Goal: Task Accomplishment & Management: Manage account settings

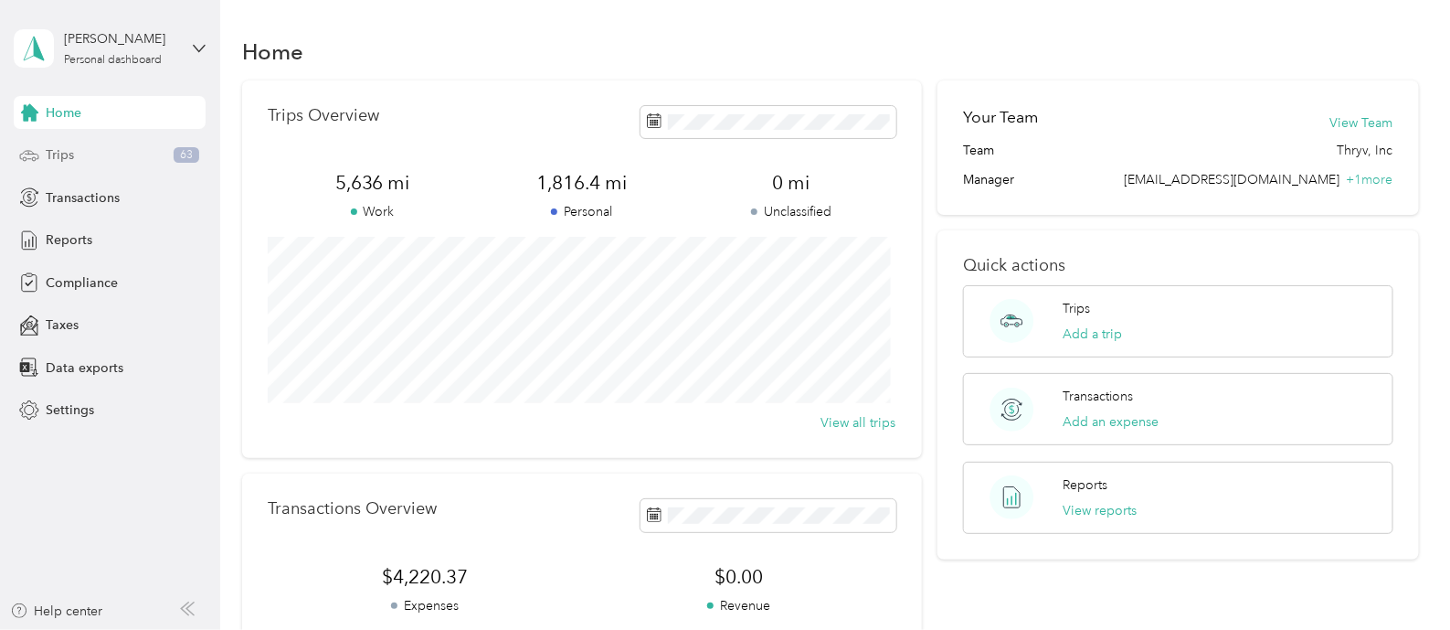
click at [68, 157] on span "Trips" at bounding box center [60, 154] width 28 height 19
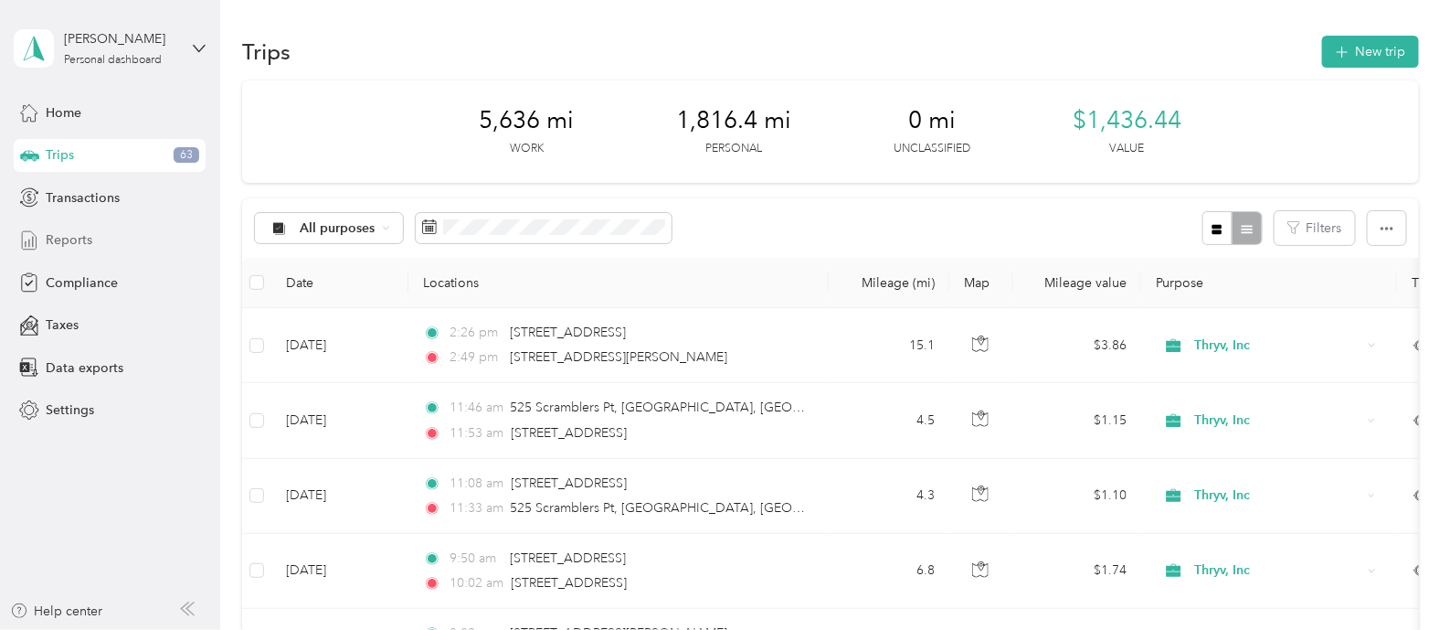
click at [80, 235] on span "Reports" at bounding box center [69, 239] width 47 height 19
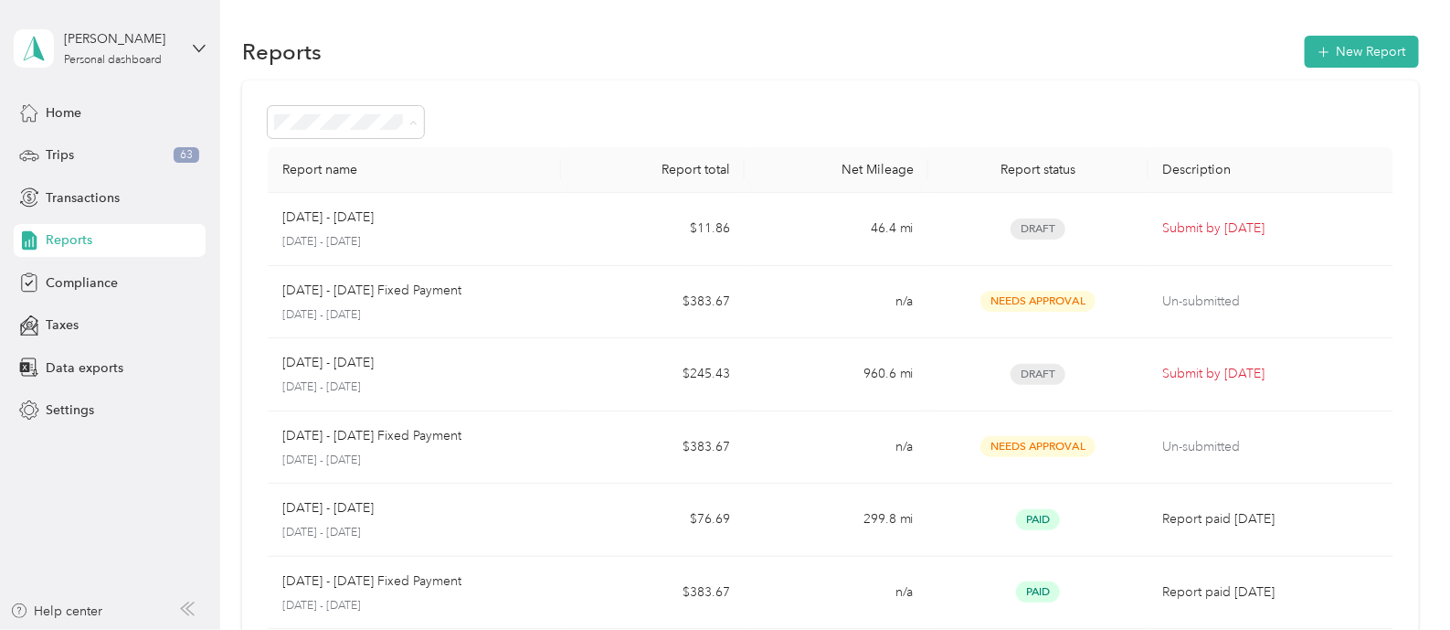
click at [595, 103] on div "Report name Report total Net Mileage Report status Description [DATE] - [DATE] …" at bounding box center [830, 538] width 1177 height 917
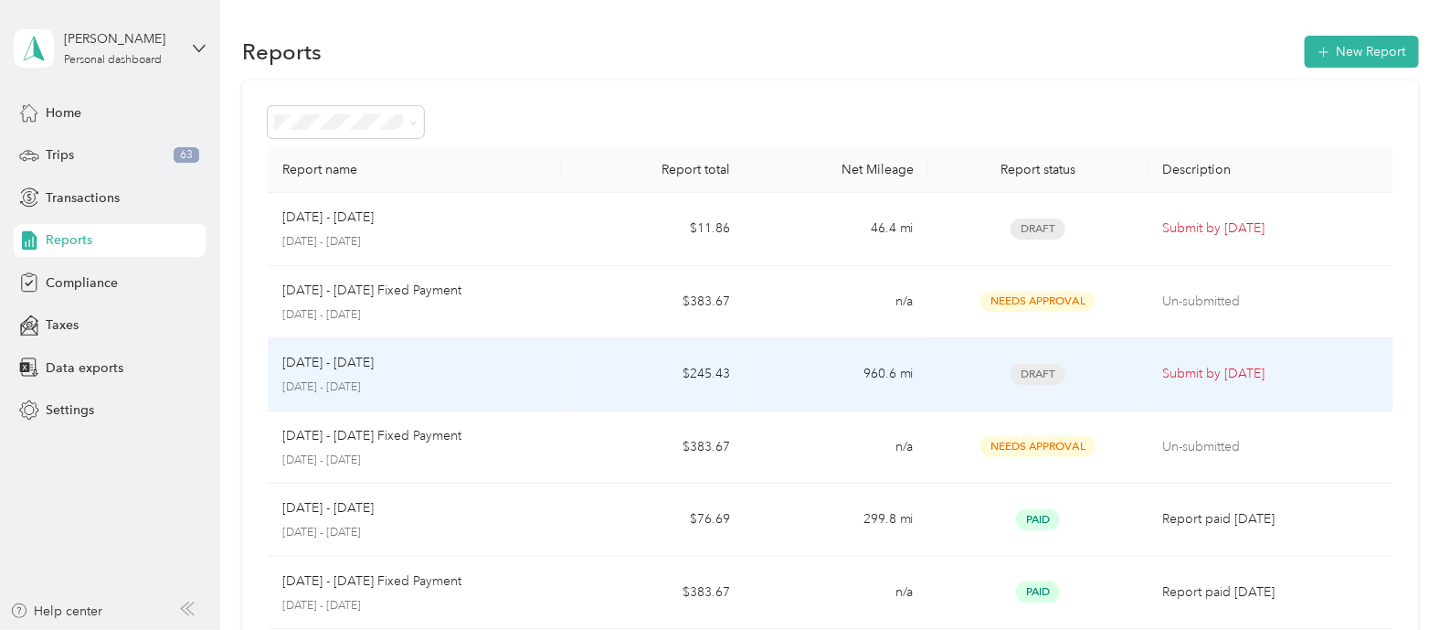
click at [471, 383] on p "[DATE] - [DATE]" at bounding box center [414, 387] width 264 height 16
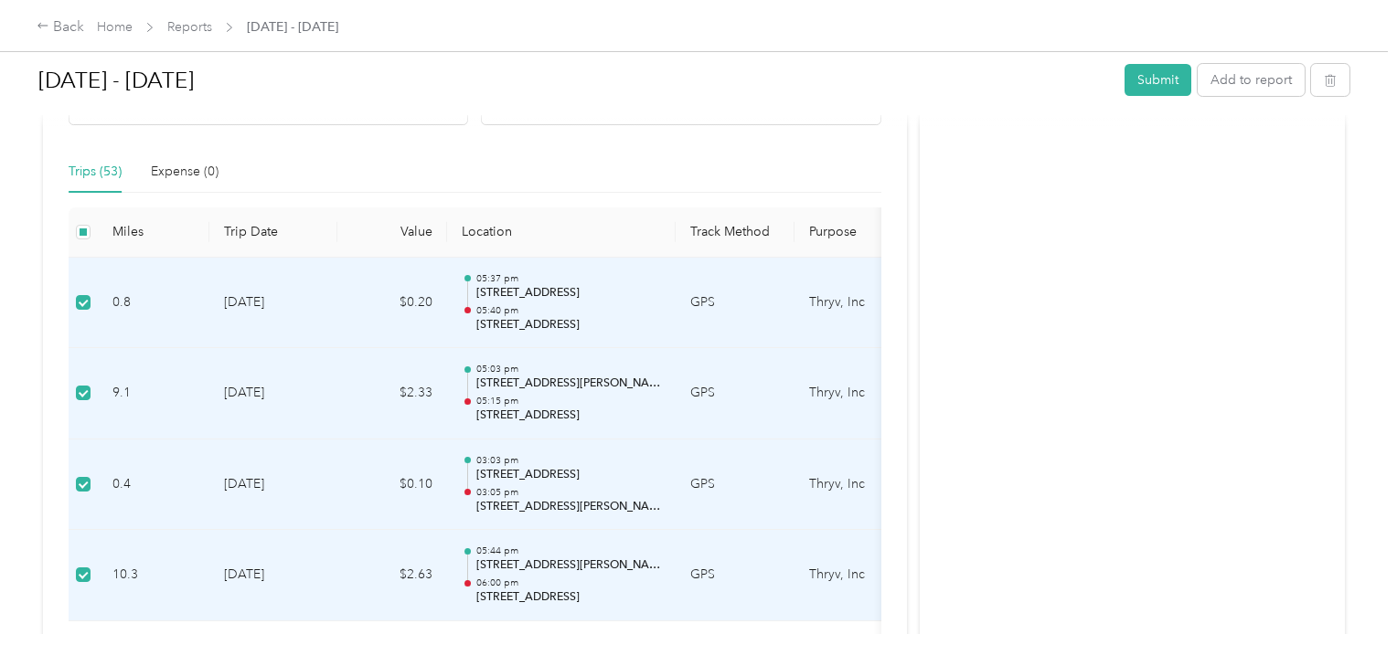
scroll to position [439, 0]
click at [1337, 80] on button "button" at bounding box center [1330, 80] width 38 height 32
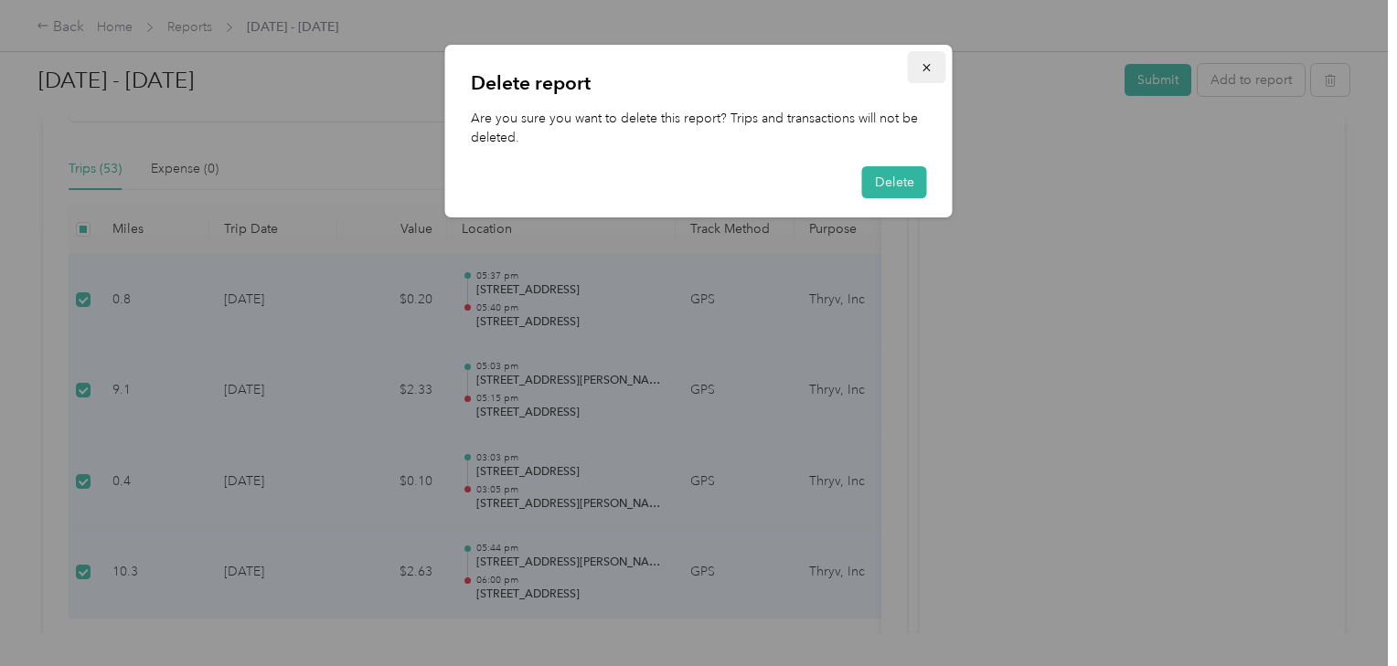
click at [925, 66] on icon "button" at bounding box center [926, 67] width 13 height 13
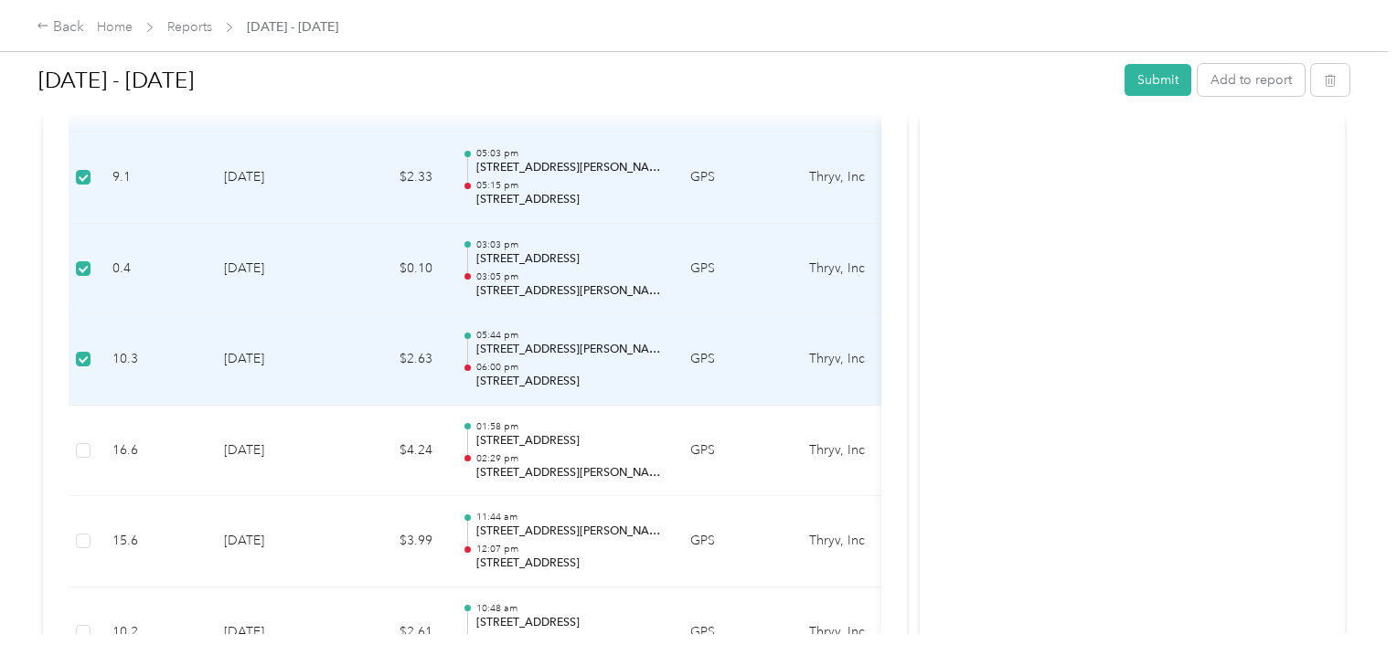
scroll to position [658, 0]
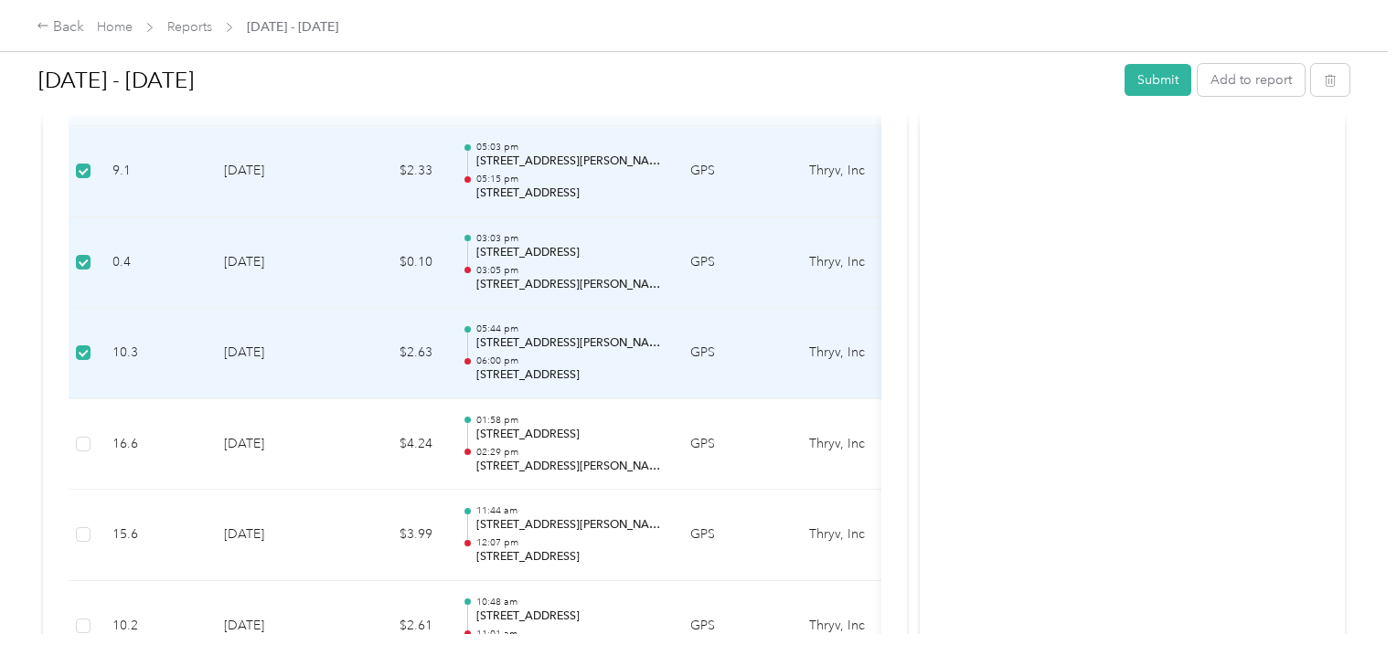
click at [839, 351] on td "Thryv, Inc" at bounding box center [862, 353] width 137 height 91
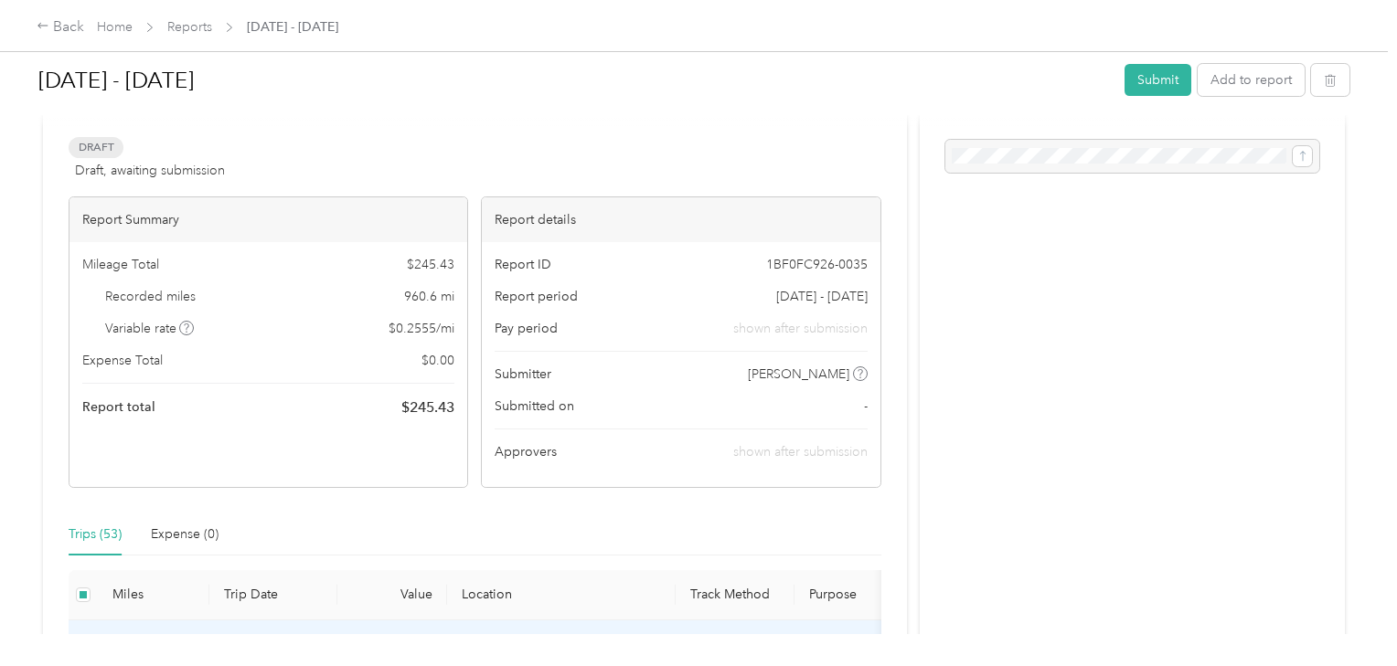
scroll to position [0, 0]
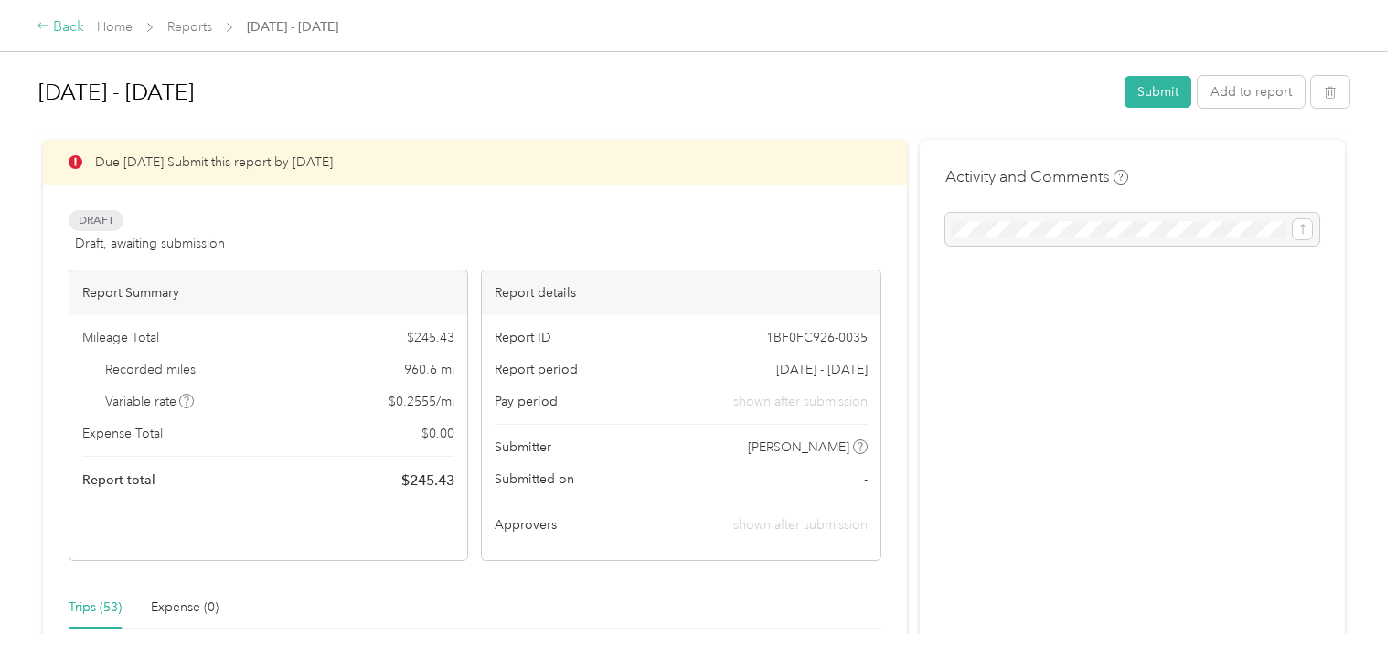
click at [57, 26] on div "Back" at bounding box center [61, 27] width 48 height 22
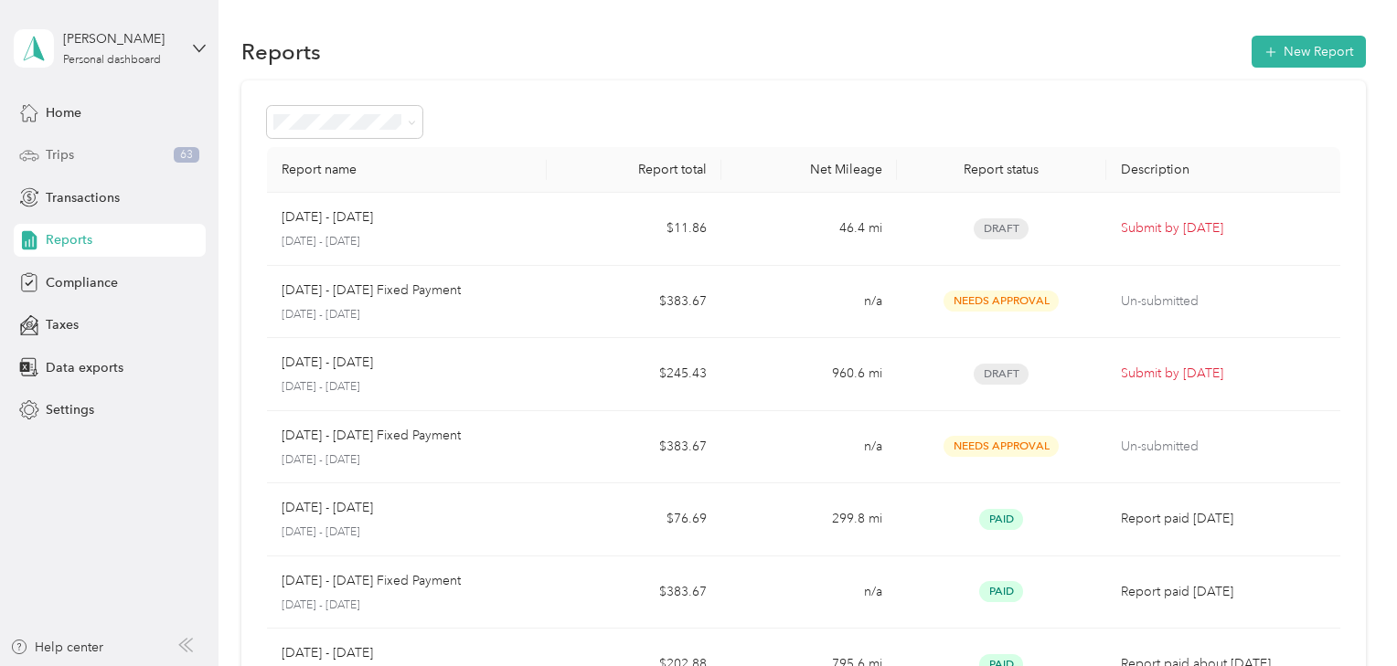
click at [59, 155] on span "Trips" at bounding box center [60, 154] width 28 height 19
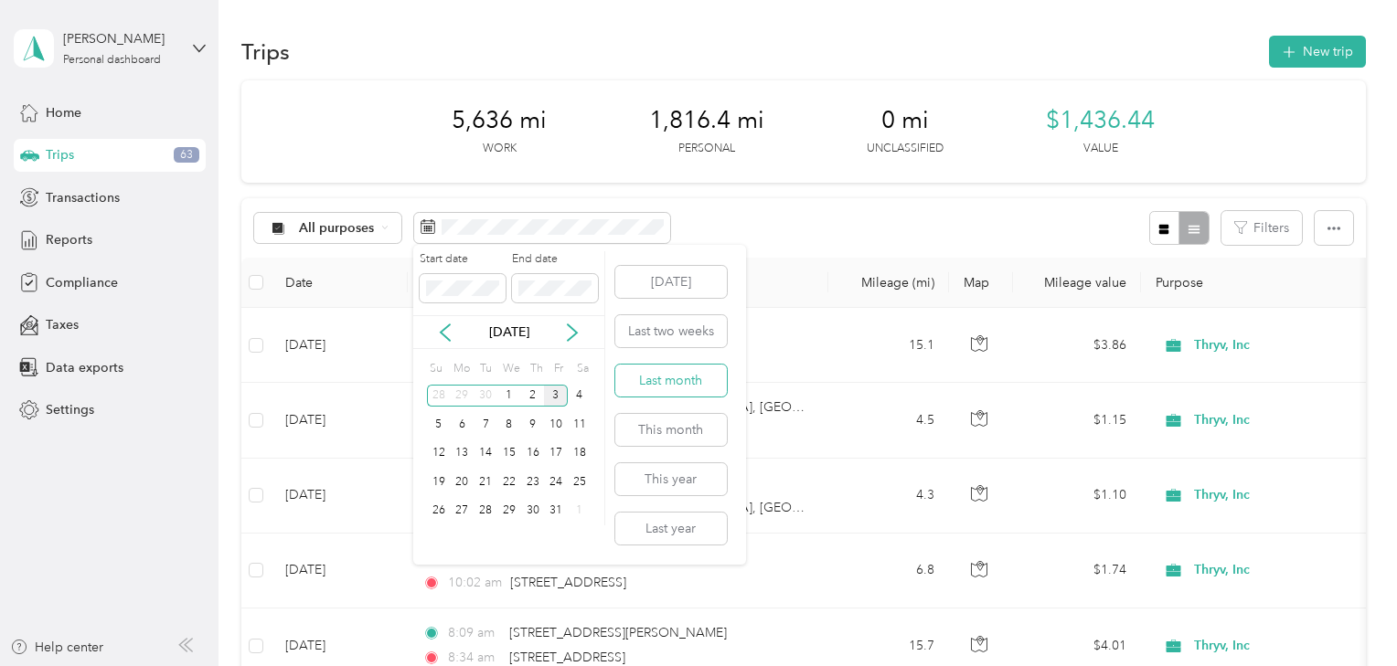
click at [669, 380] on button "Last month" at bounding box center [671, 381] width 112 height 32
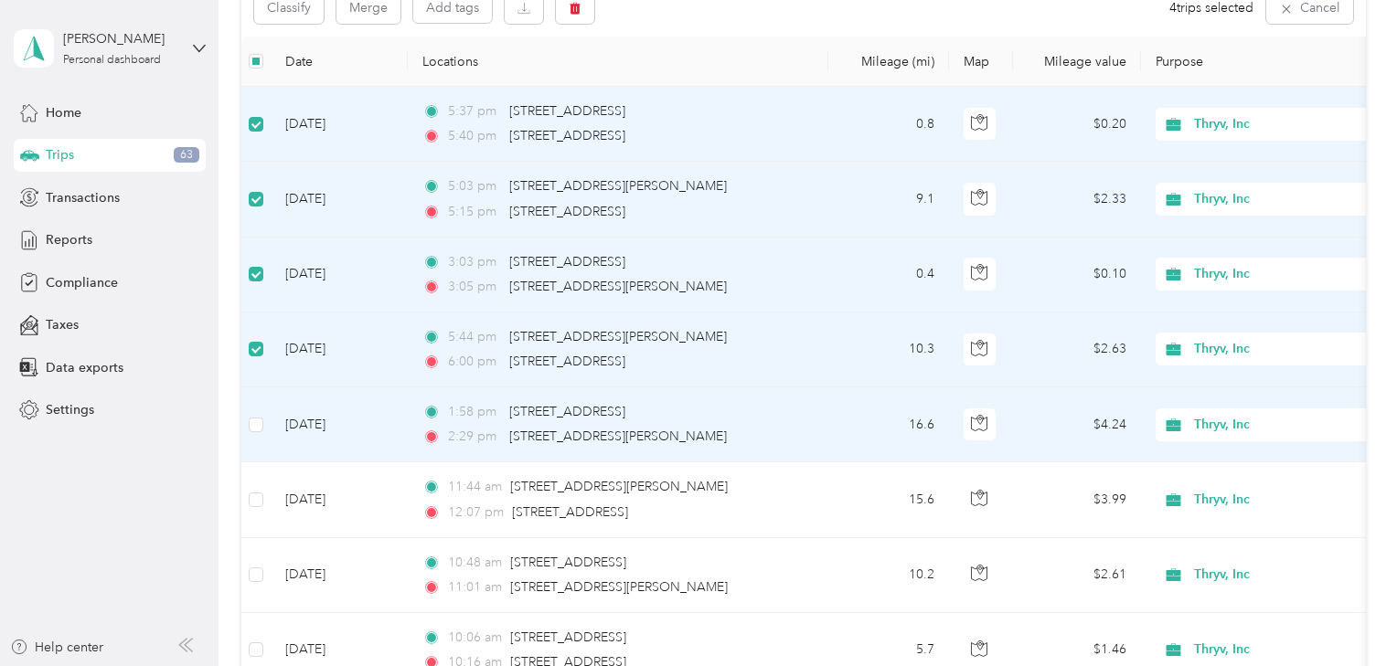
scroll to position [146, 0]
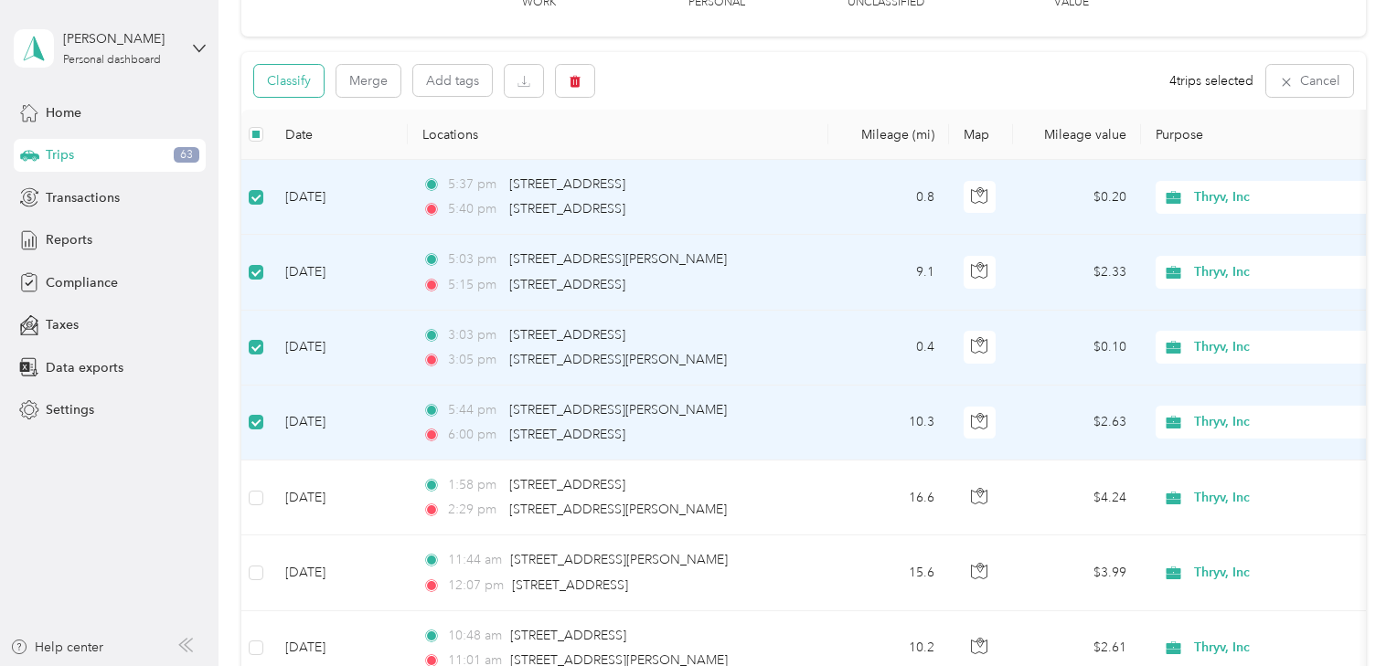
click at [285, 77] on button "Classify" at bounding box center [288, 81] width 69 height 32
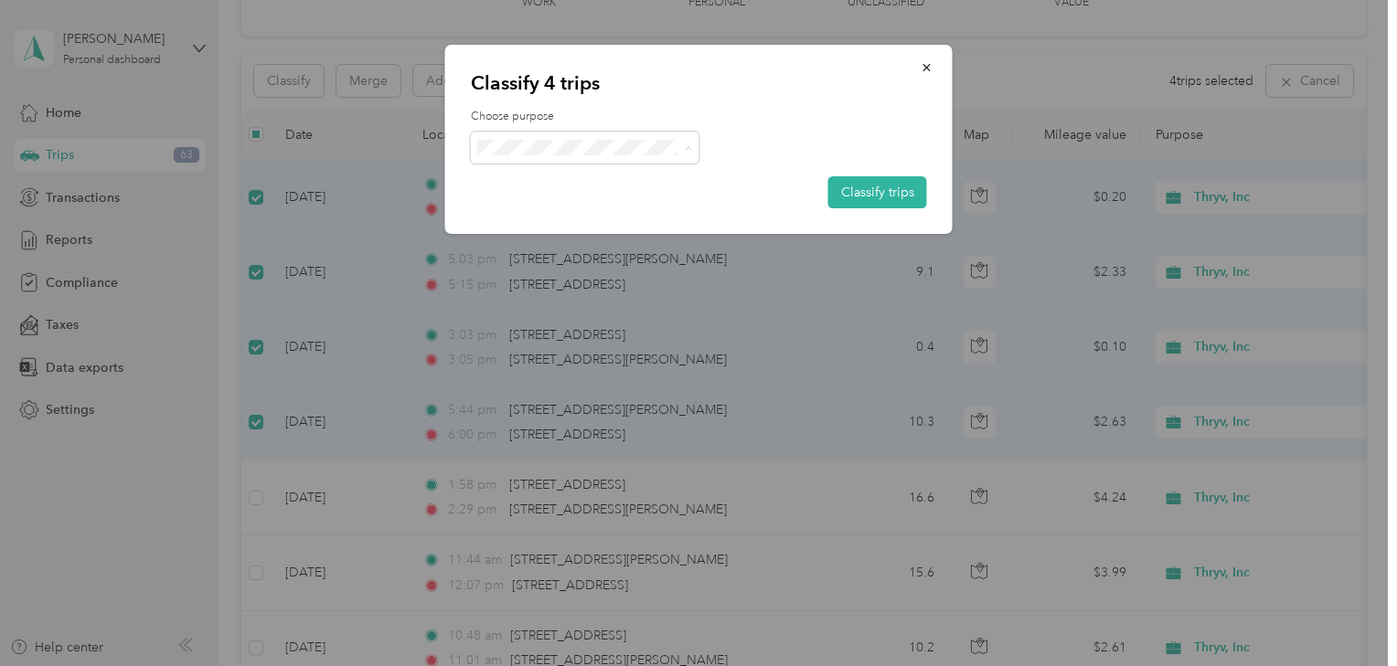
click at [538, 214] on li "Personal" at bounding box center [585, 213] width 228 height 32
click at [887, 194] on button "Classify trips" at bounding box center [877, 192] width 99 height 32
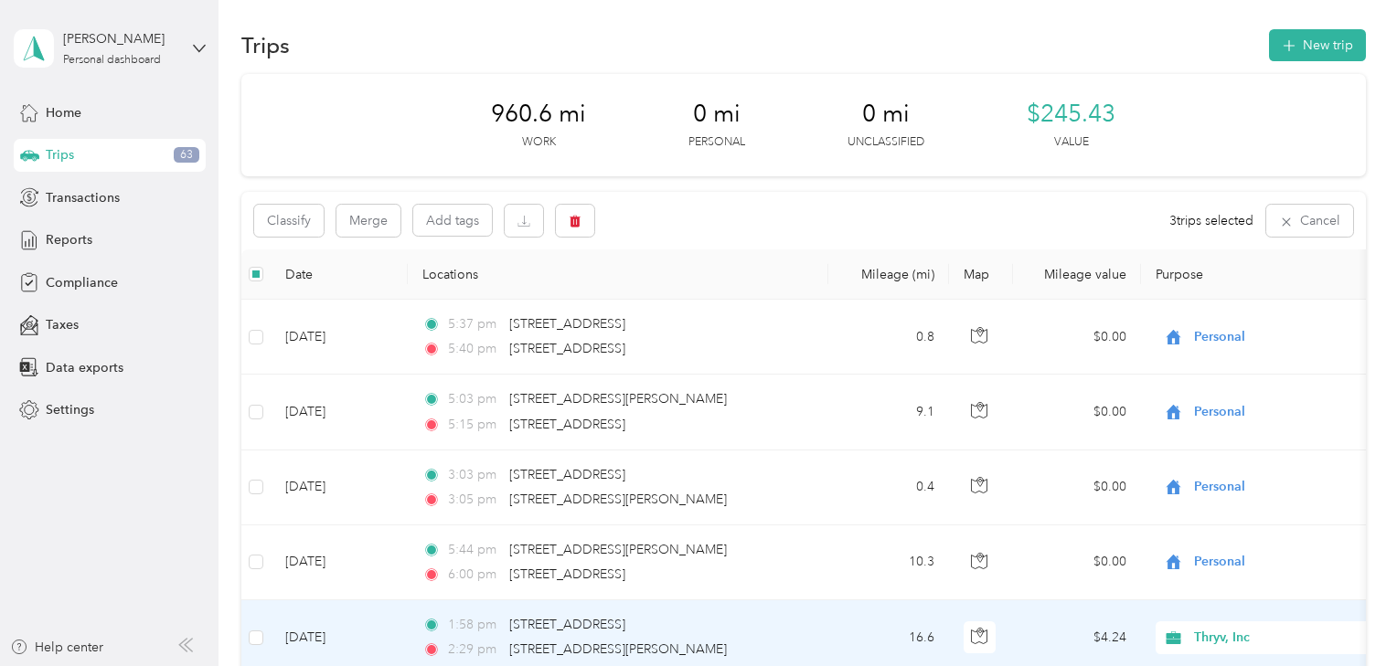
scroll to position [0, 0]
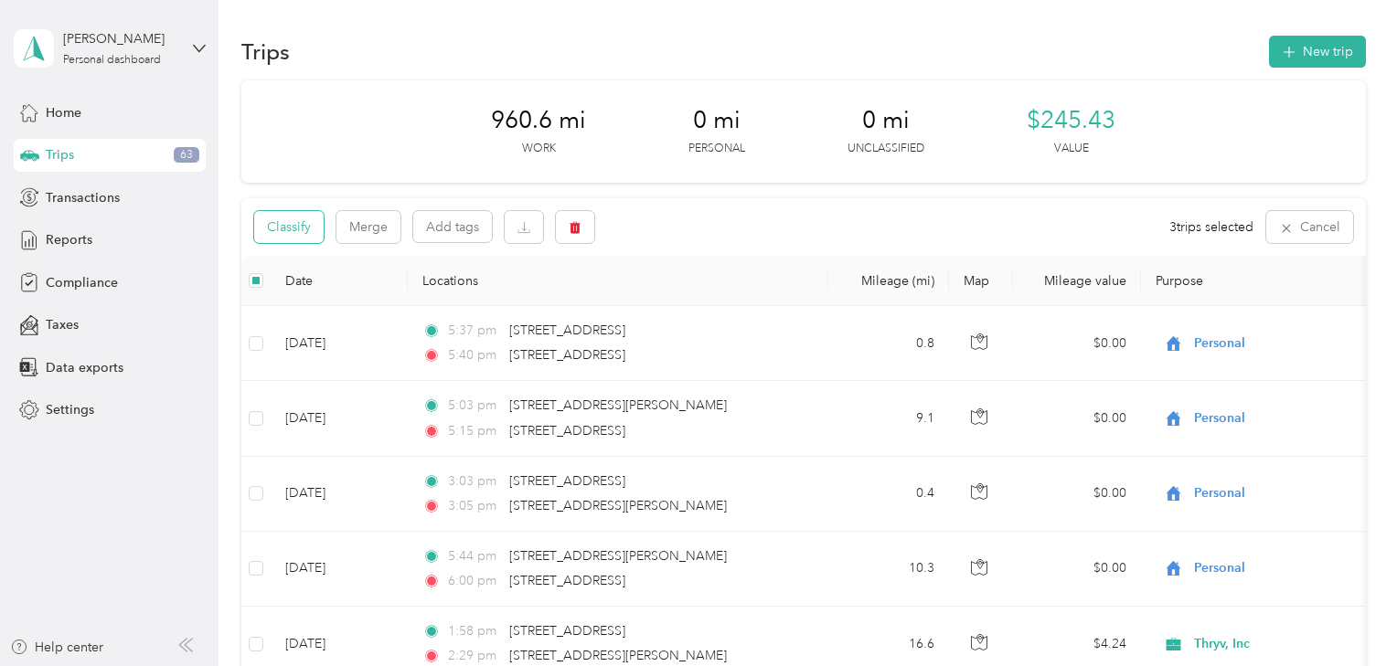
click at [281, 225] on button "Classify" at bounding box center [288, 227] width 69 height 32
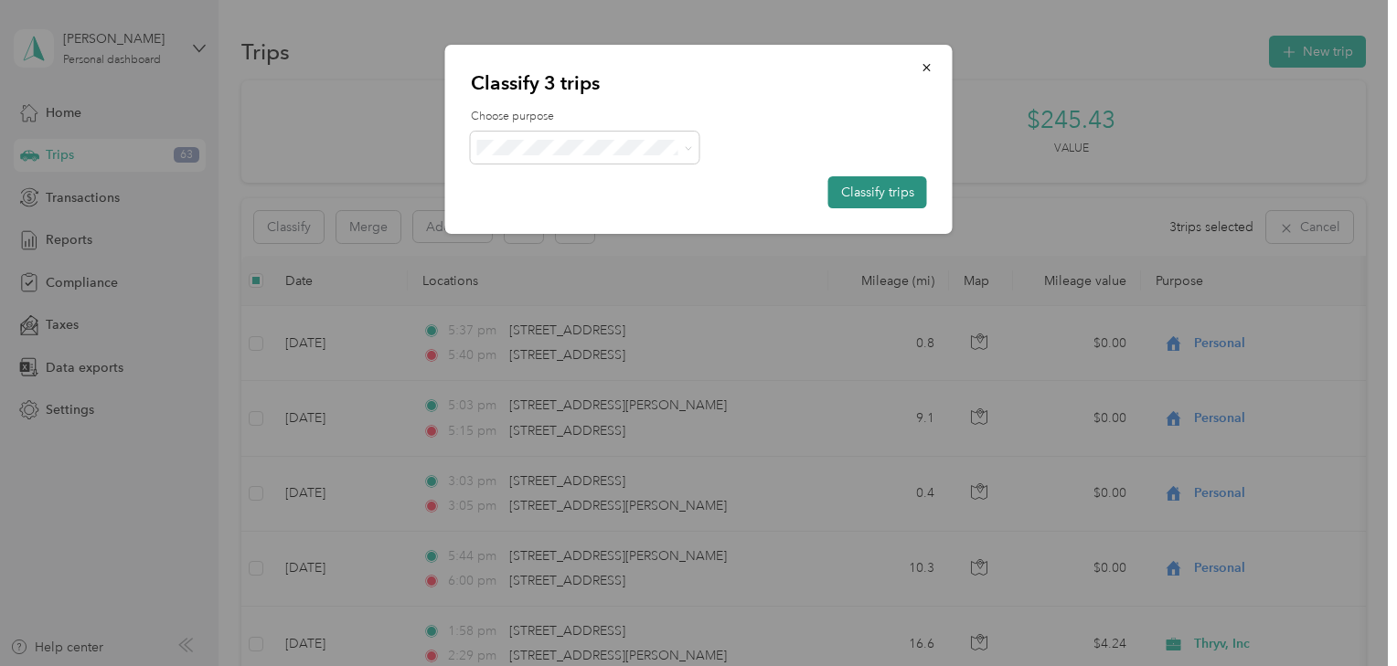
click at [854, 194] on button "Classify trips" at bounding box center [877, 192] width 99 height 32
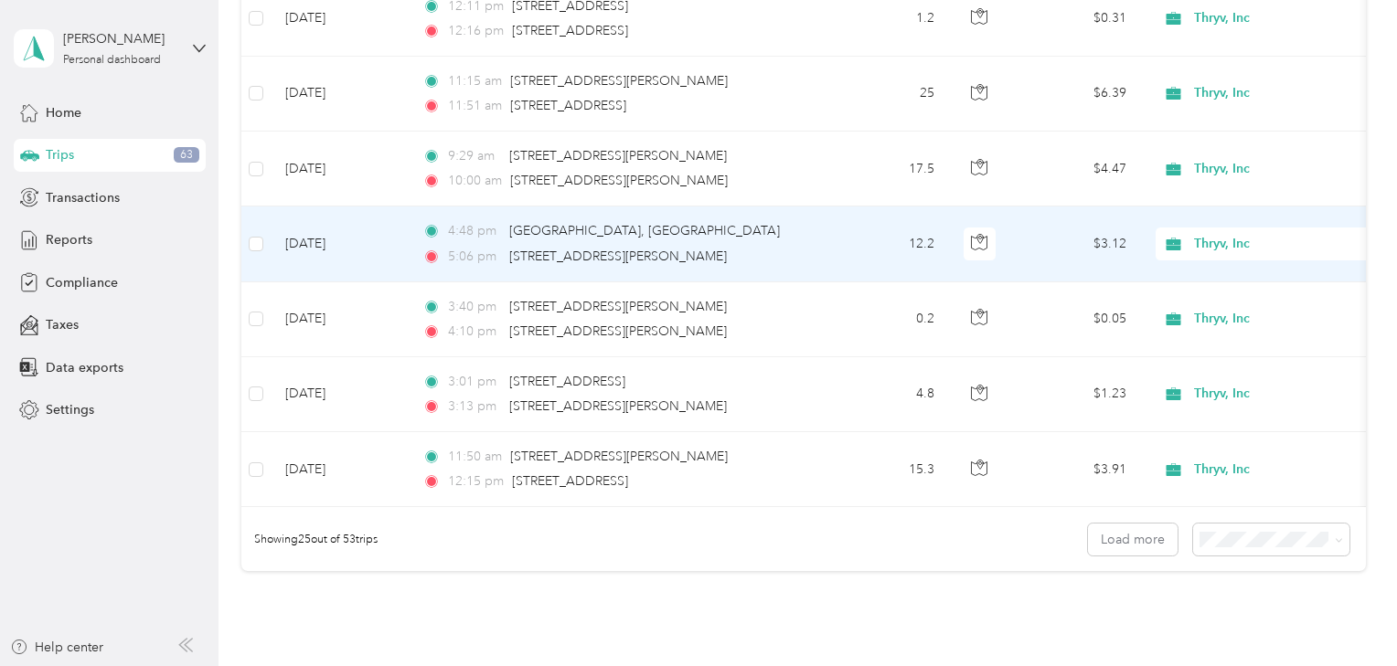
scroll to position [1682, 0]
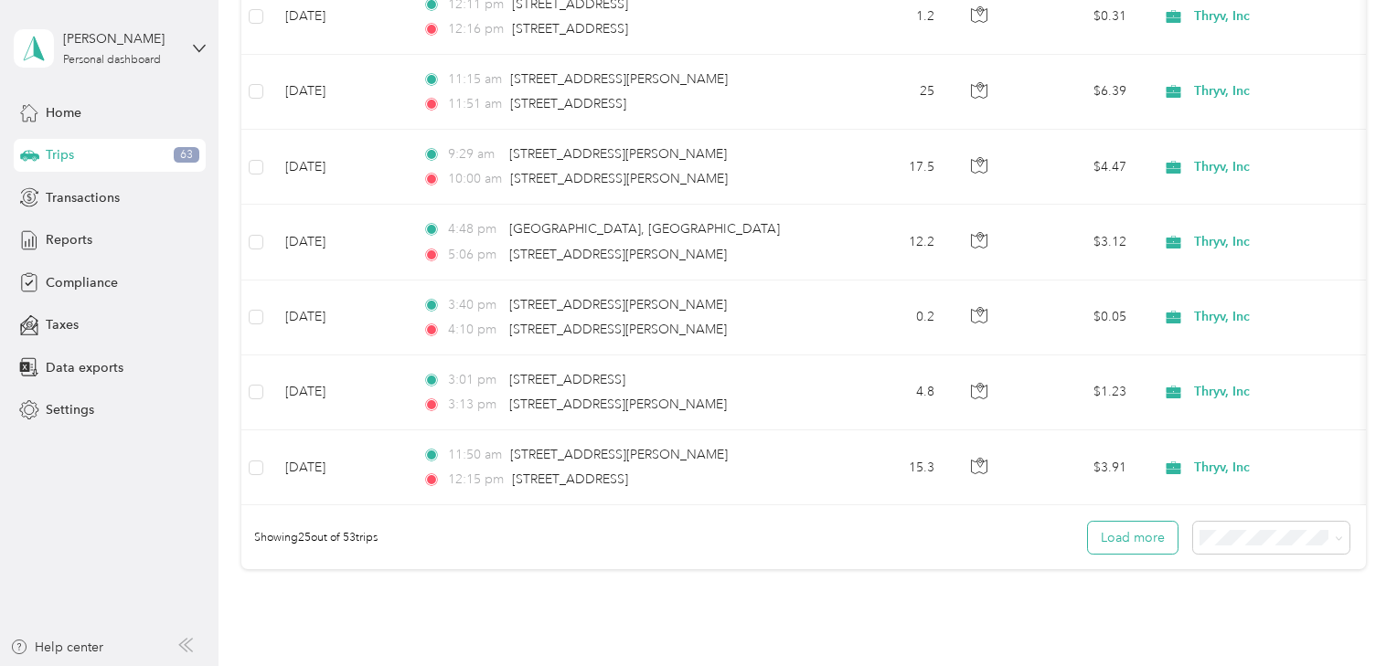
click at [1136, 541] on button "Load more" at bounding box center [1133, 538] width 90 height 32
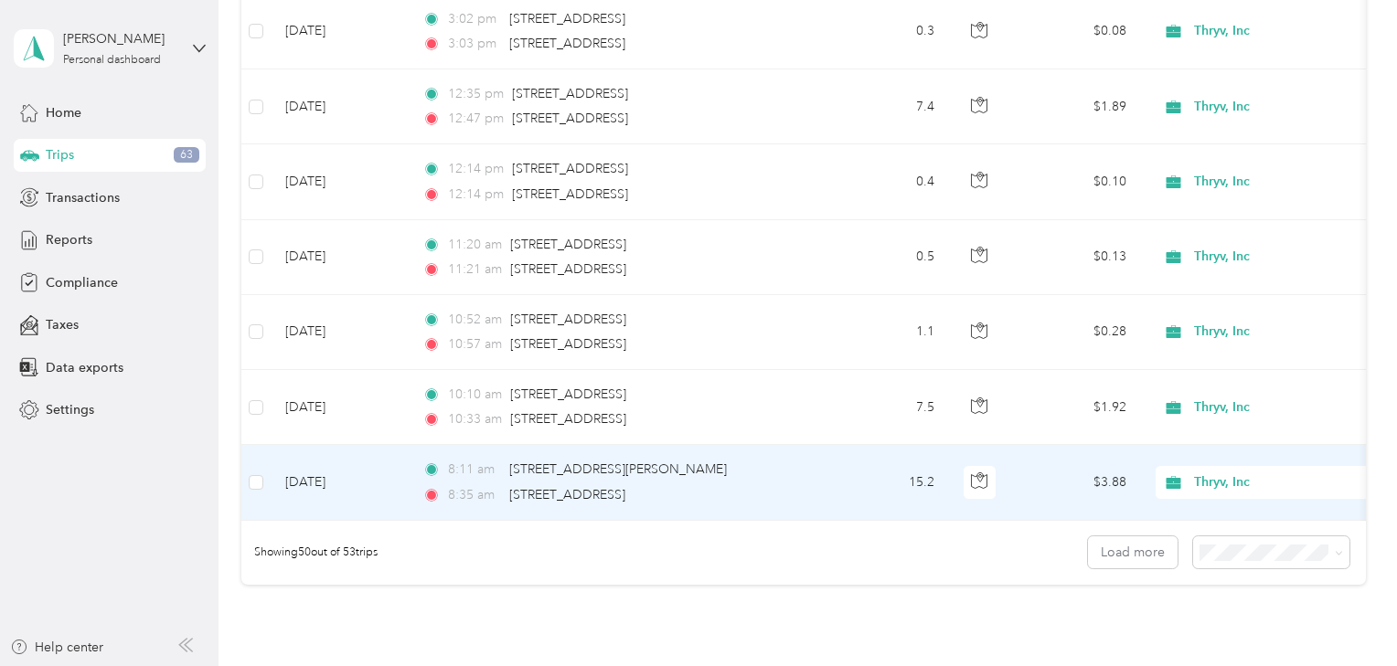
scroll to position [3581, 0]
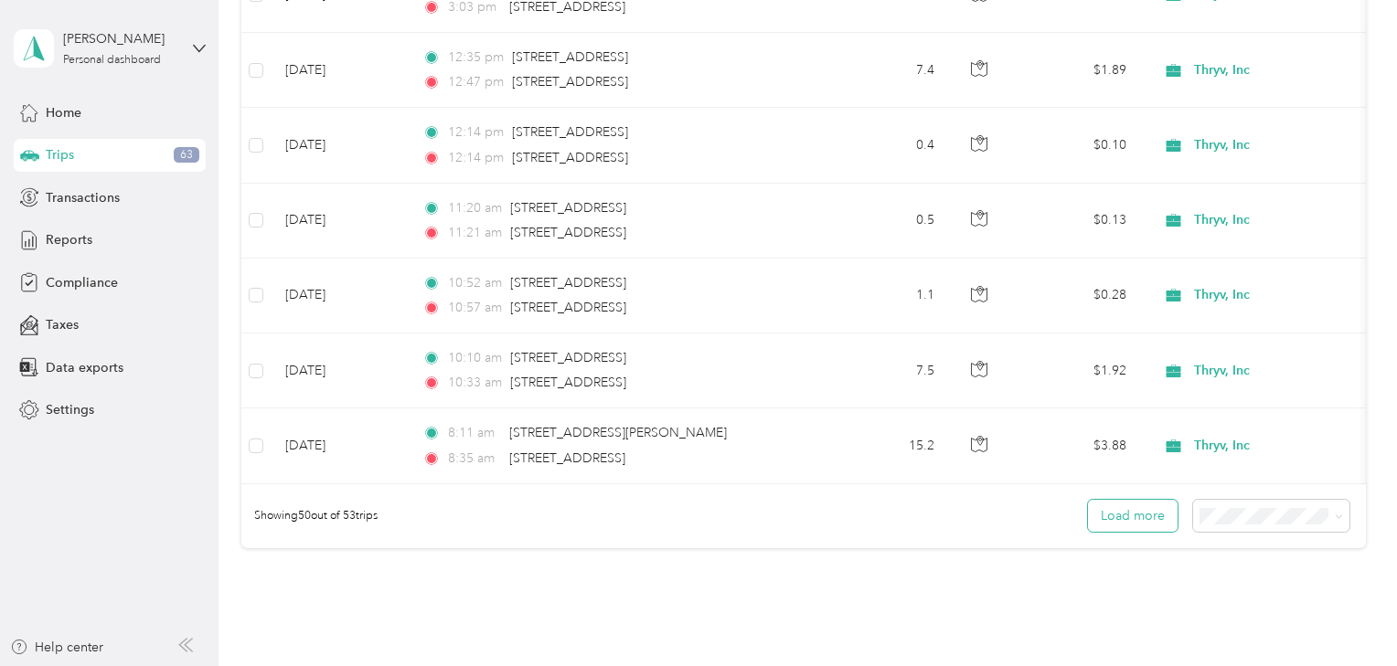
click at [1112, 525] on button "Load more" at bounding box center [1133, 516] width 90 height 32
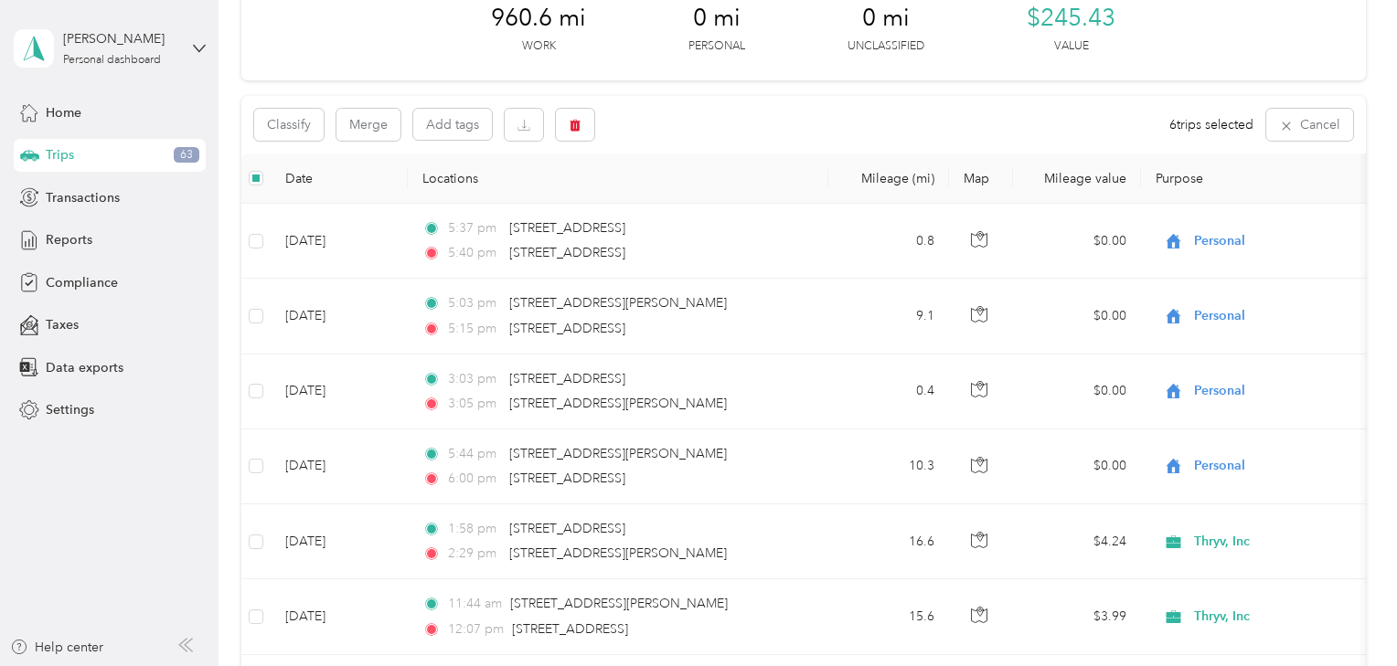
scroll to position [0, 0]
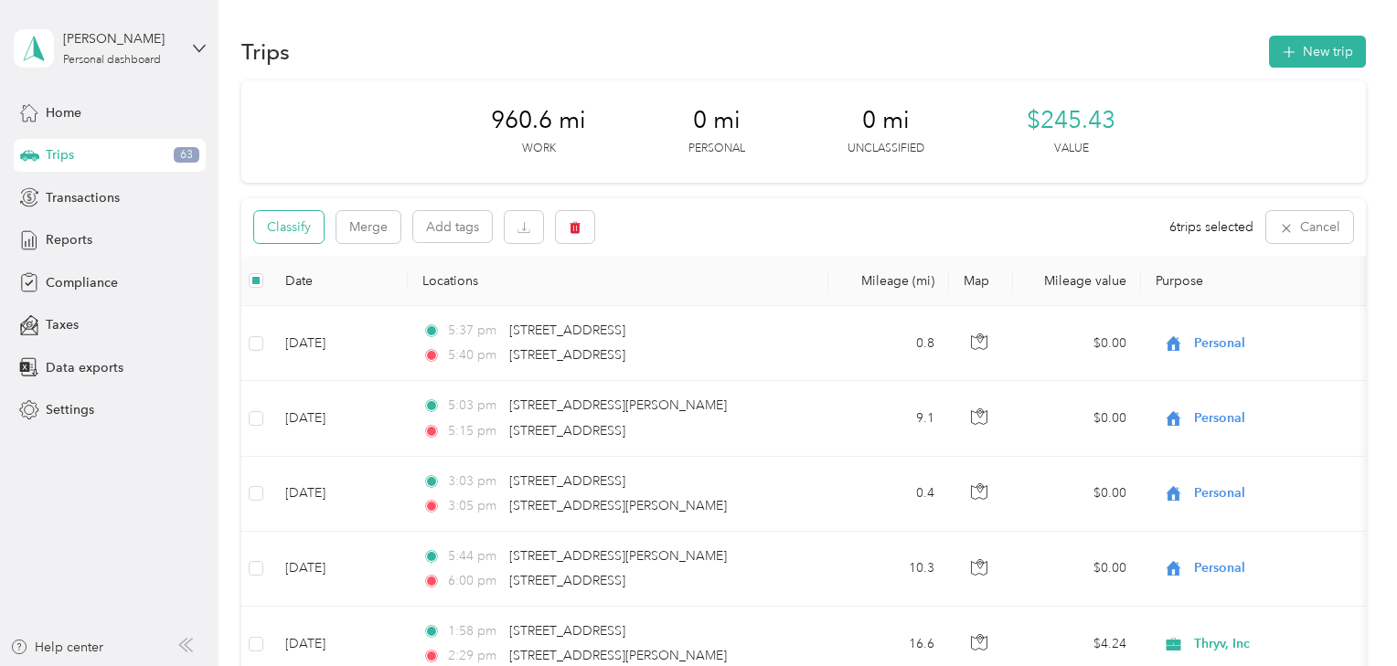
click at [276, 233] on button "Classify" at bounding box center [288, 227] width 69 height 32
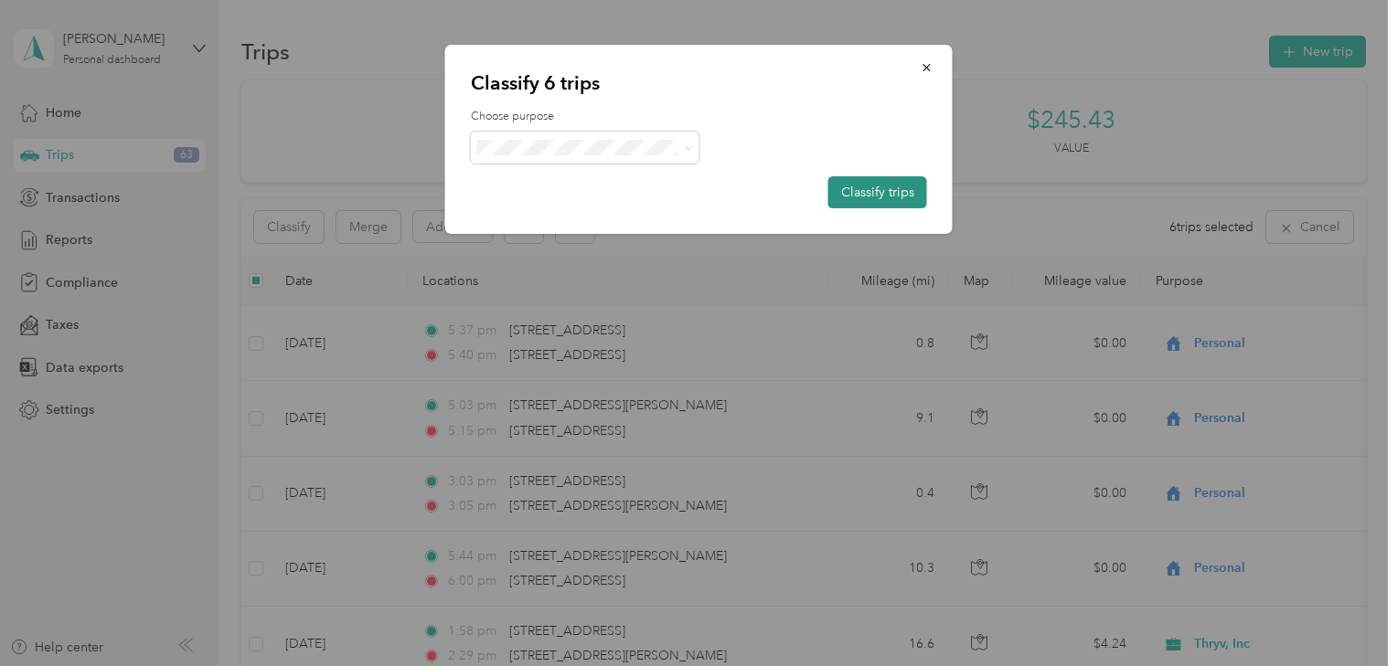
click at [850, 184] on button "Classify trips" at bounding box center [877, 192] width 99 height 32
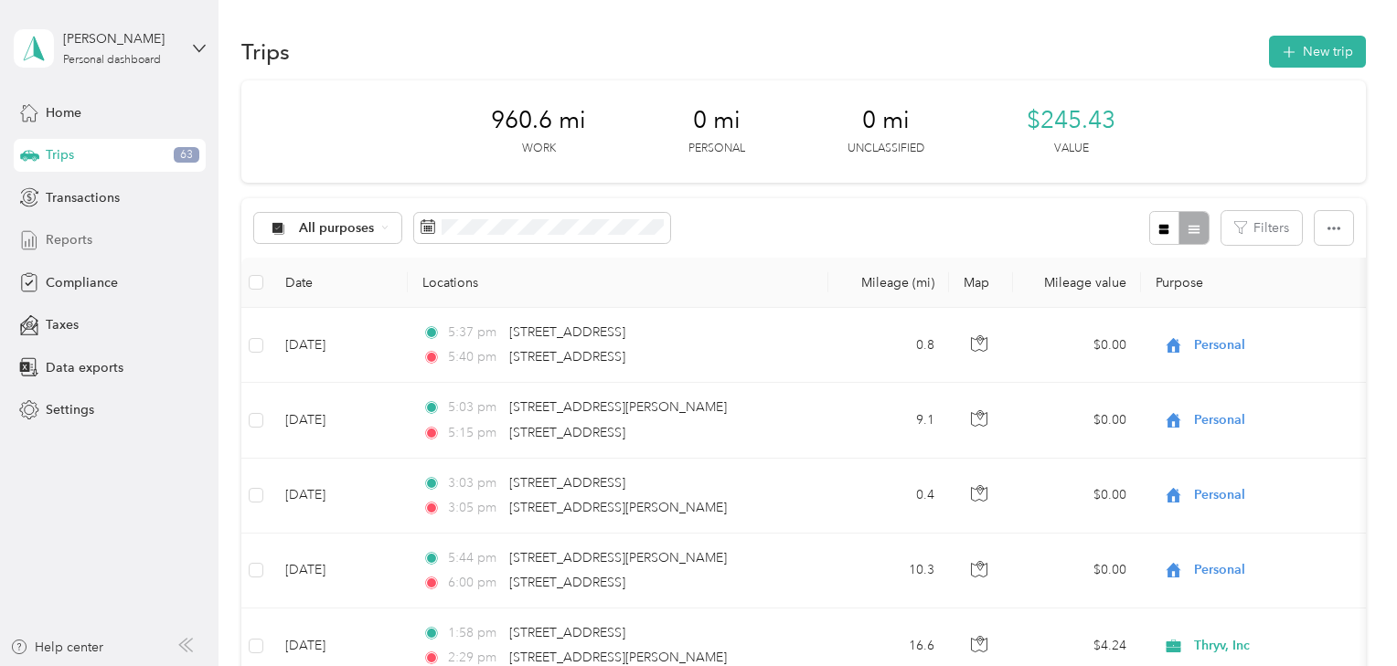
click at [73, 241] on span "Reports" at bounding box center [69, 239] width 47 height 19
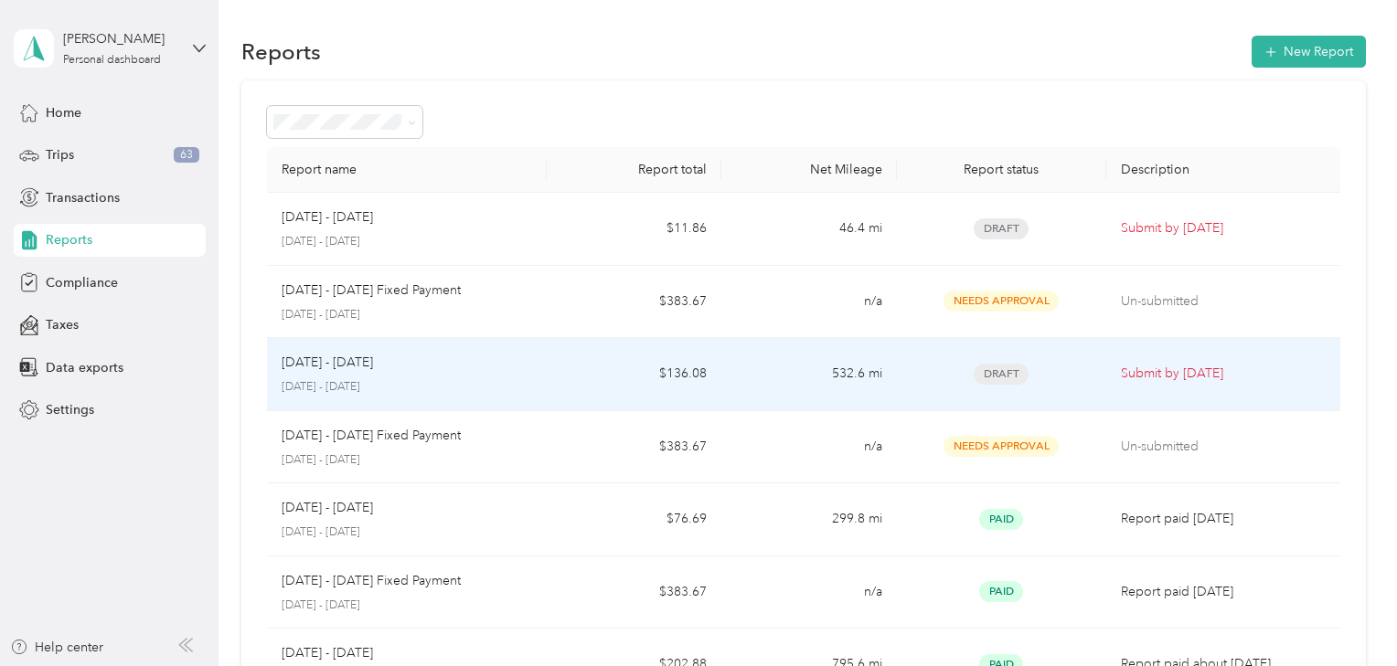
click at [370, 367] on p "[DATE] - [DATE]" at bounding box center [326, 363] width 91 height 20
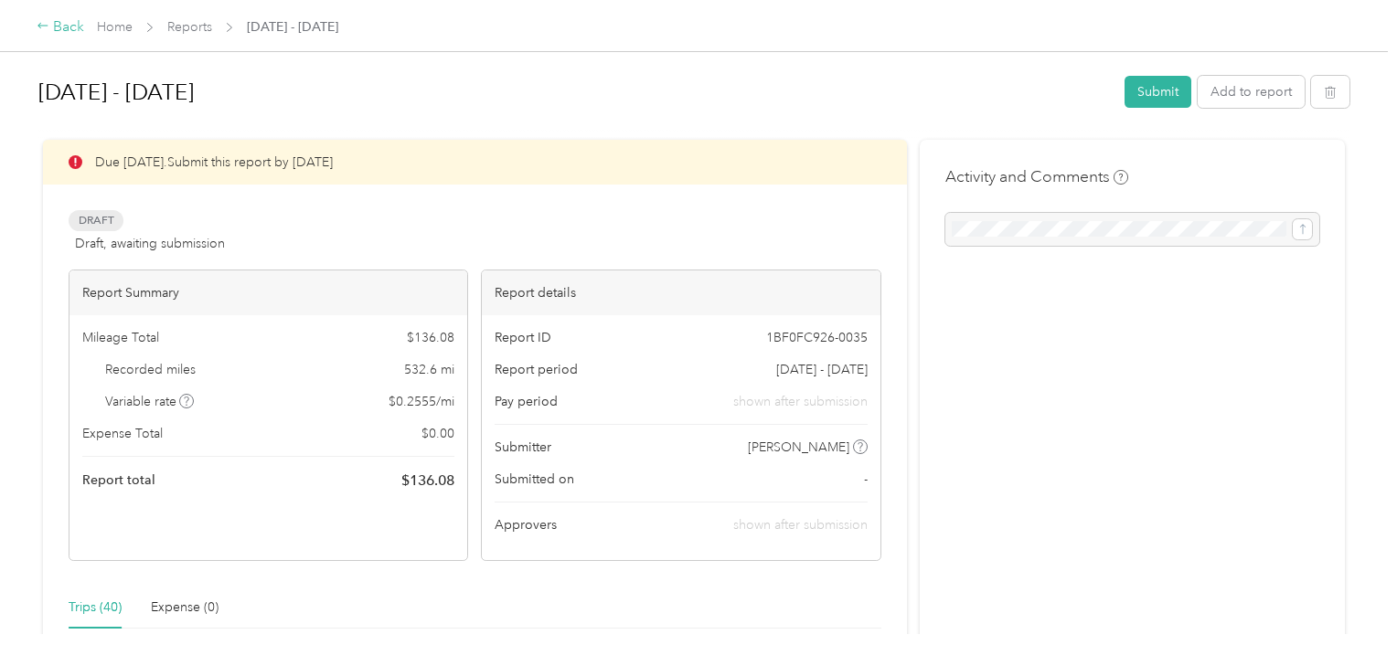
click at [38, 30] on icon at bounding box center [43, 25] width 13 height 13
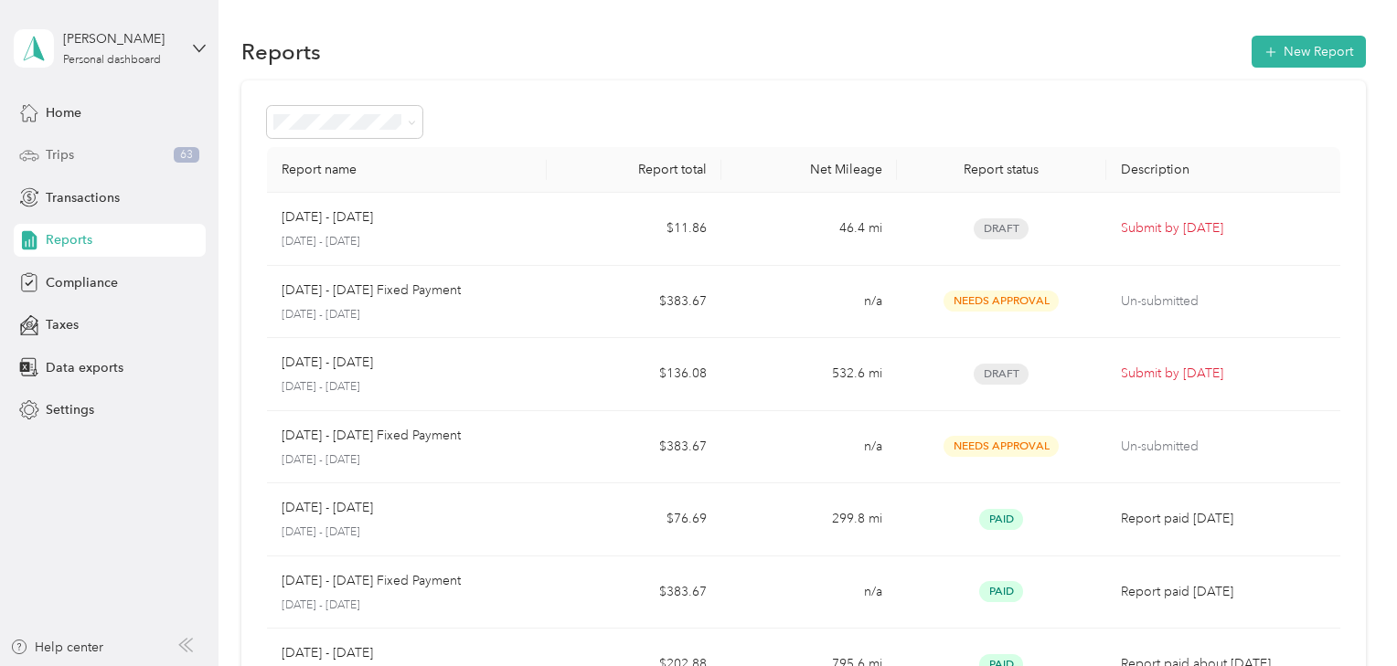
click at [63, 152] on span "Trips" at bounding box center [60, 154] width 28 height 19
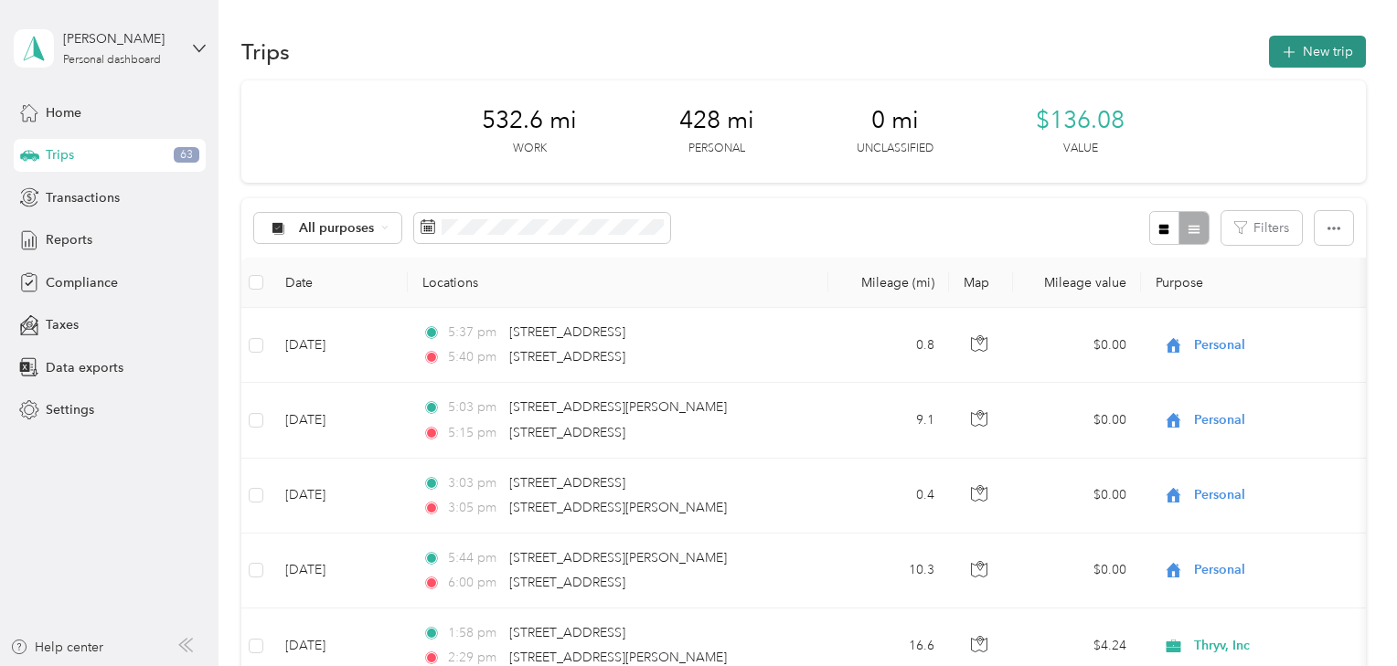
click at [1330, 44] on button "New trip" at bounding box center [1317, 52] width 97 height 32
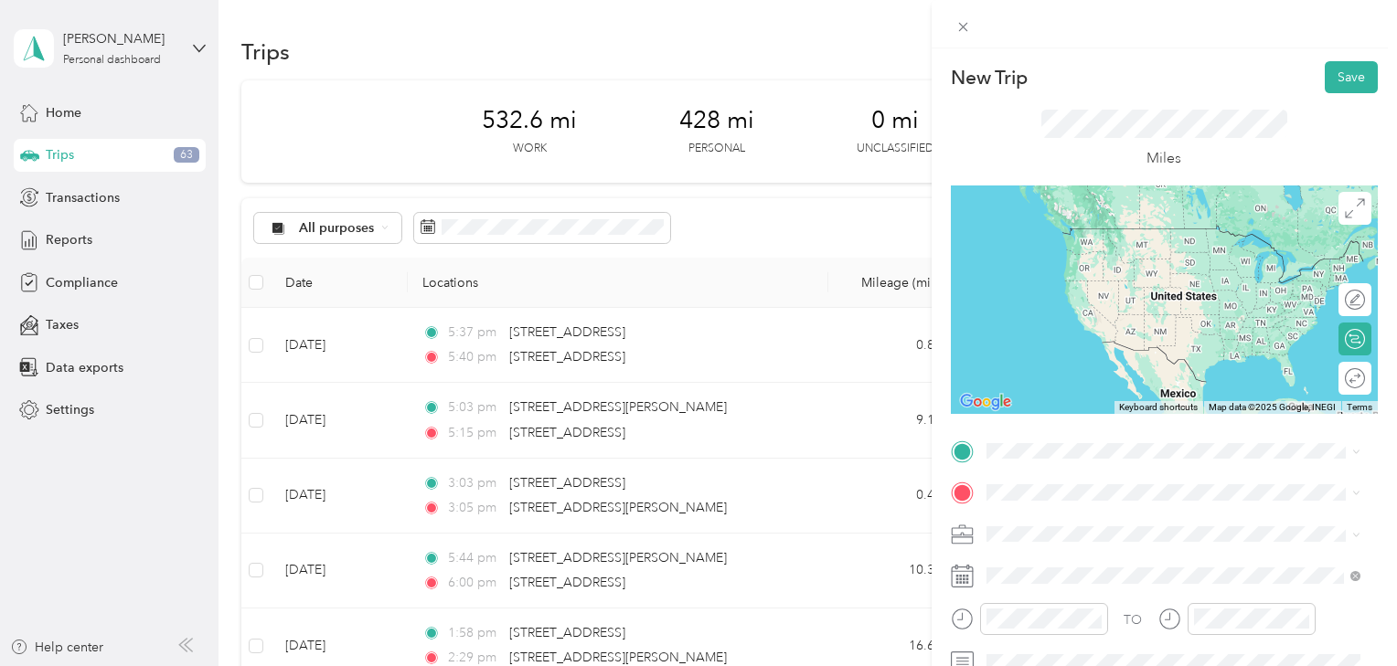
click at [1067, 523] on span "[STREET_ADDRESS][US_STATE]" at bounding box center [1111, 515] width 183 height 16
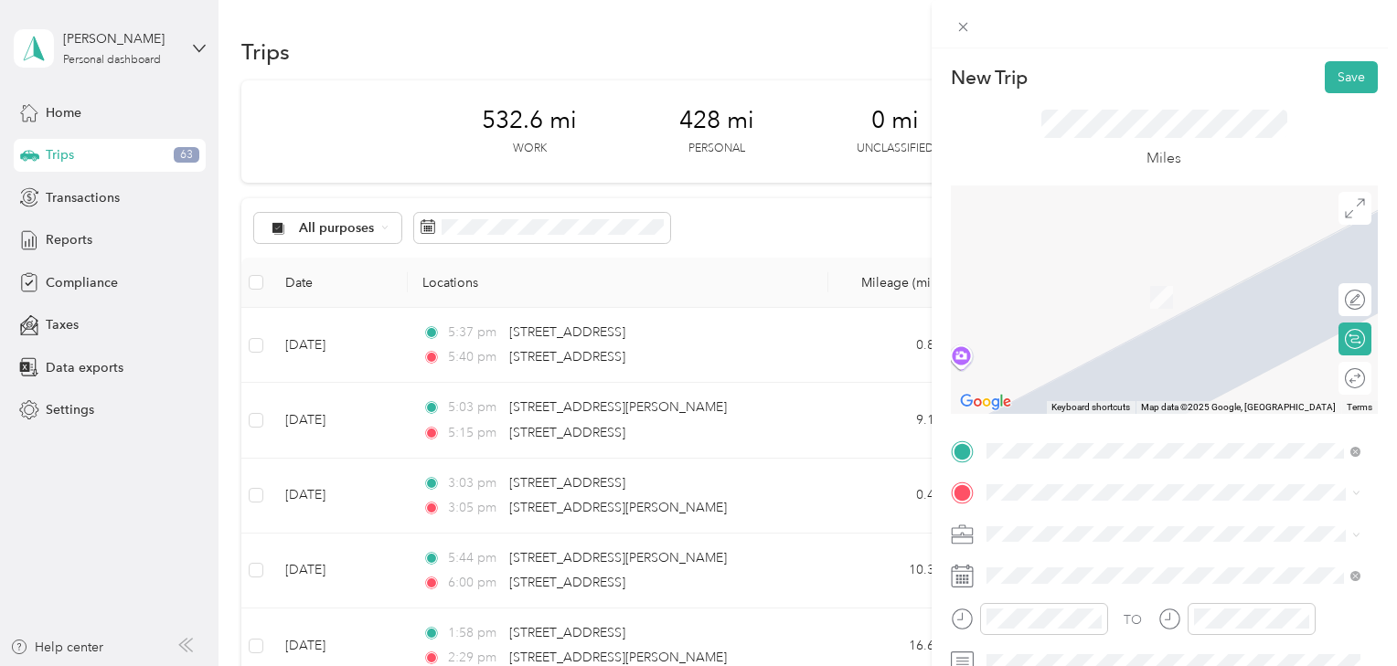
click at [1152, 311] on span "[STREET_ADDRESS][PERSON_NAME][US_STATE]" at bounding box center [1162, 302] width 284 height 16
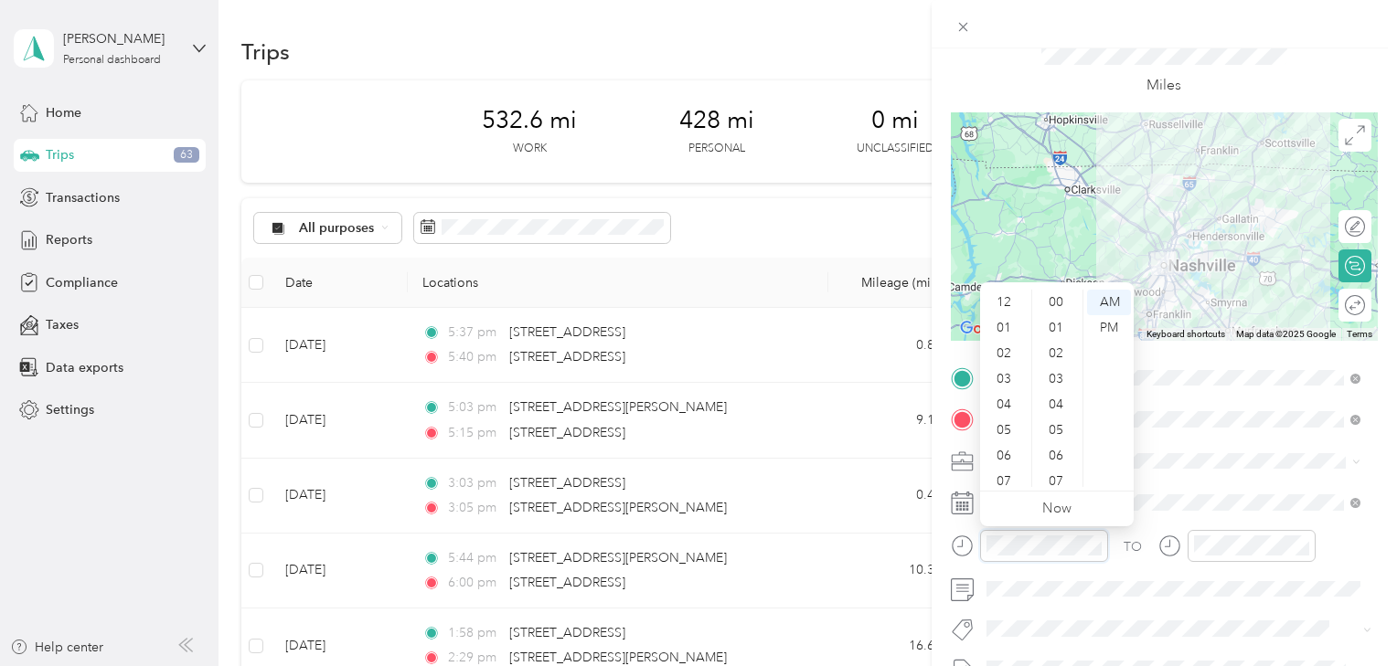
scroll to position [110, 0]
click at [1005, 446] on div "10" at bounding box center [1005, 449] width 44 height 26
click at [1054, 305] on div "00" at bounding box center [1058, 303] width 44 height 26
click at [1103, 324] on div "PM" at bounding box center [1109, 328] width 44 height 26
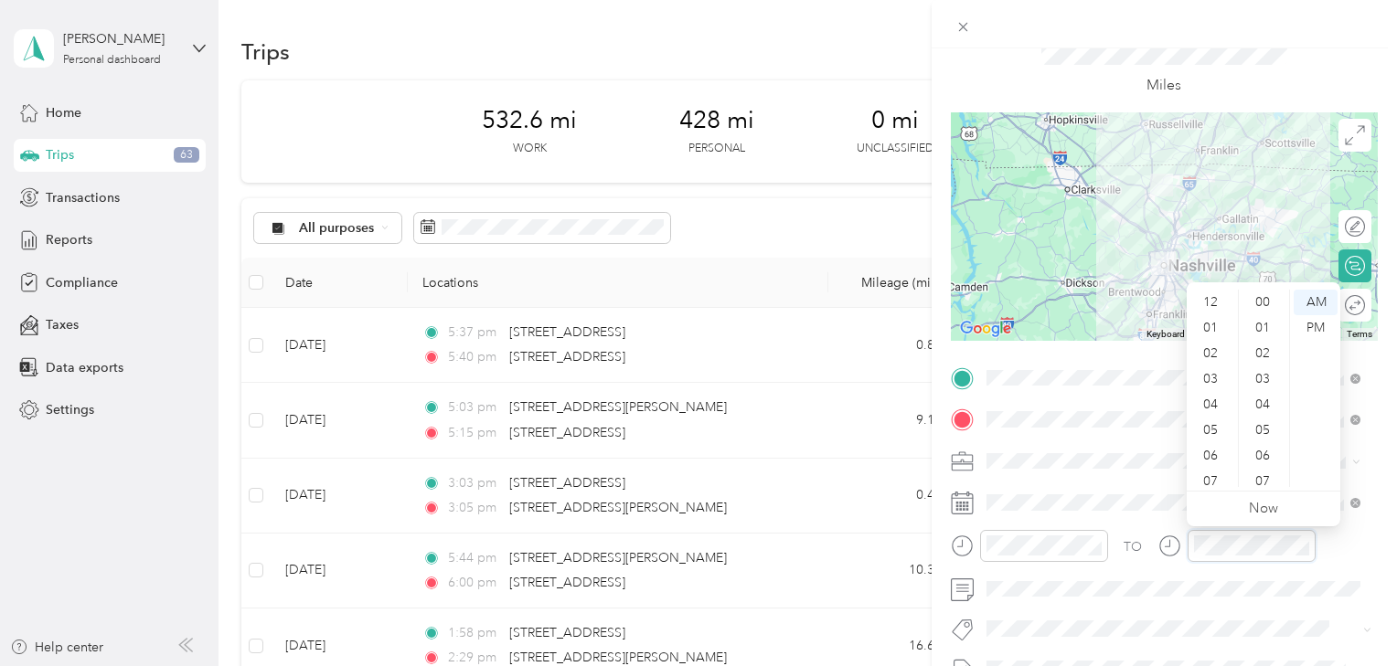
scroll to position [110, 0]
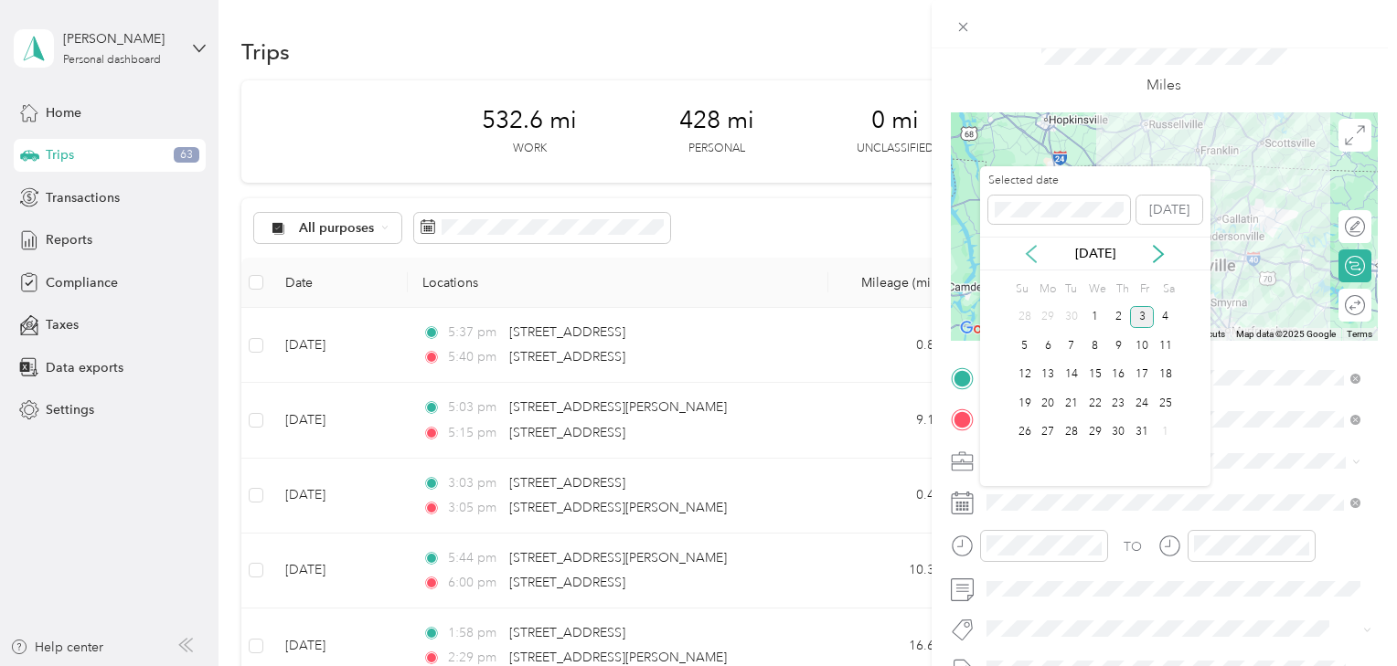
click at [1032, 254] on icon at bounding box center [1031, 254] width 18 height 18
click at [1070, 343] on div "9" at bounding box center [1071, 346] width 24 height 23
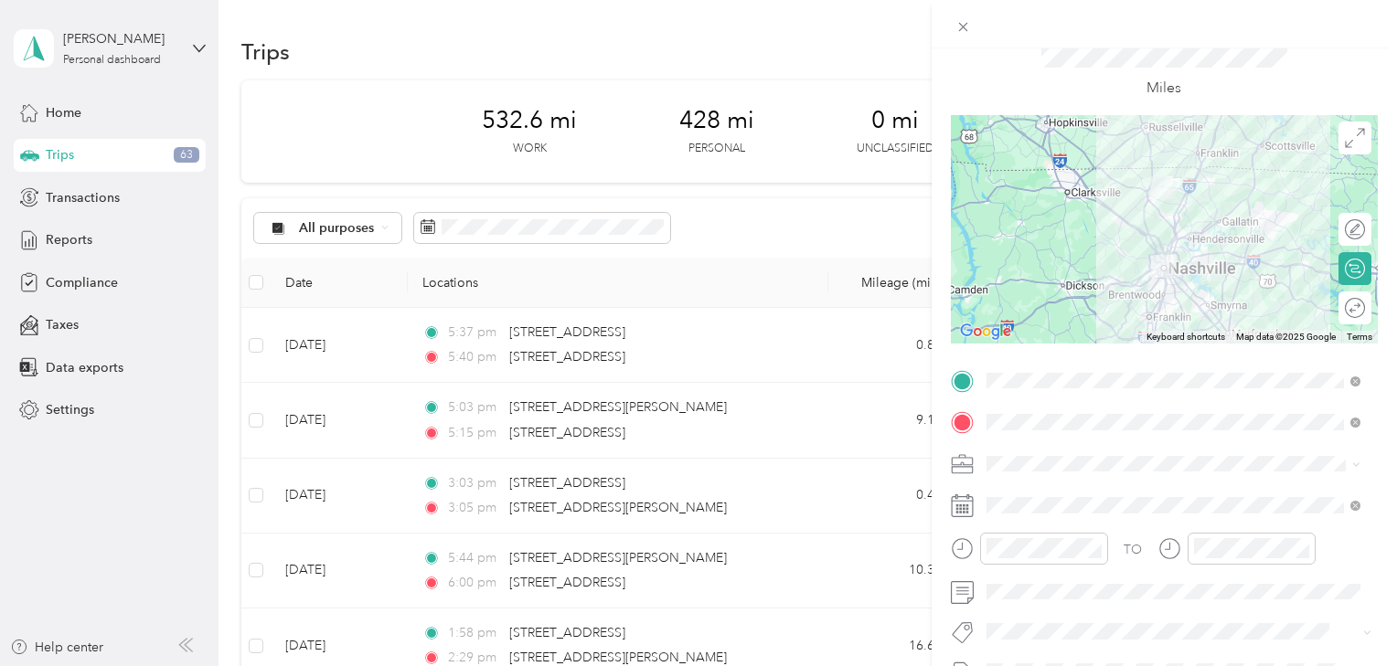
scroll to position [0, 0]
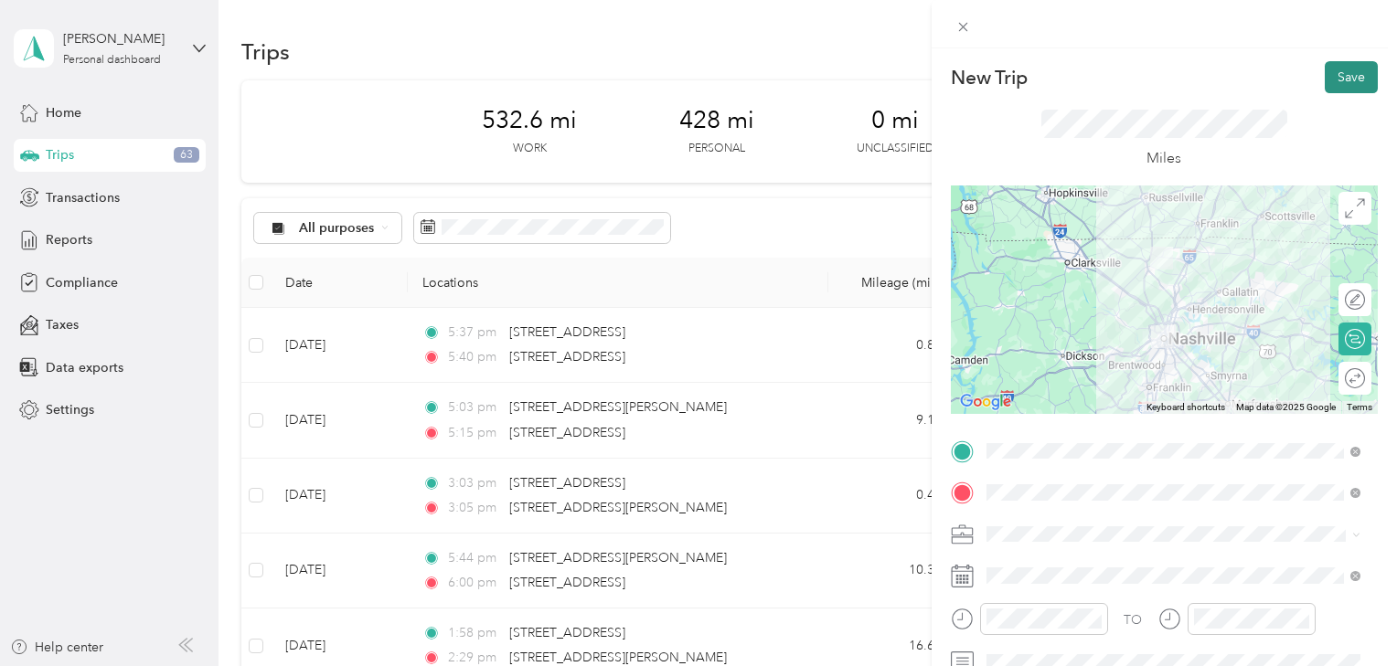
click at [1338, 80] on button "Save" at bounding box center [1350, 77] width 53 height 32
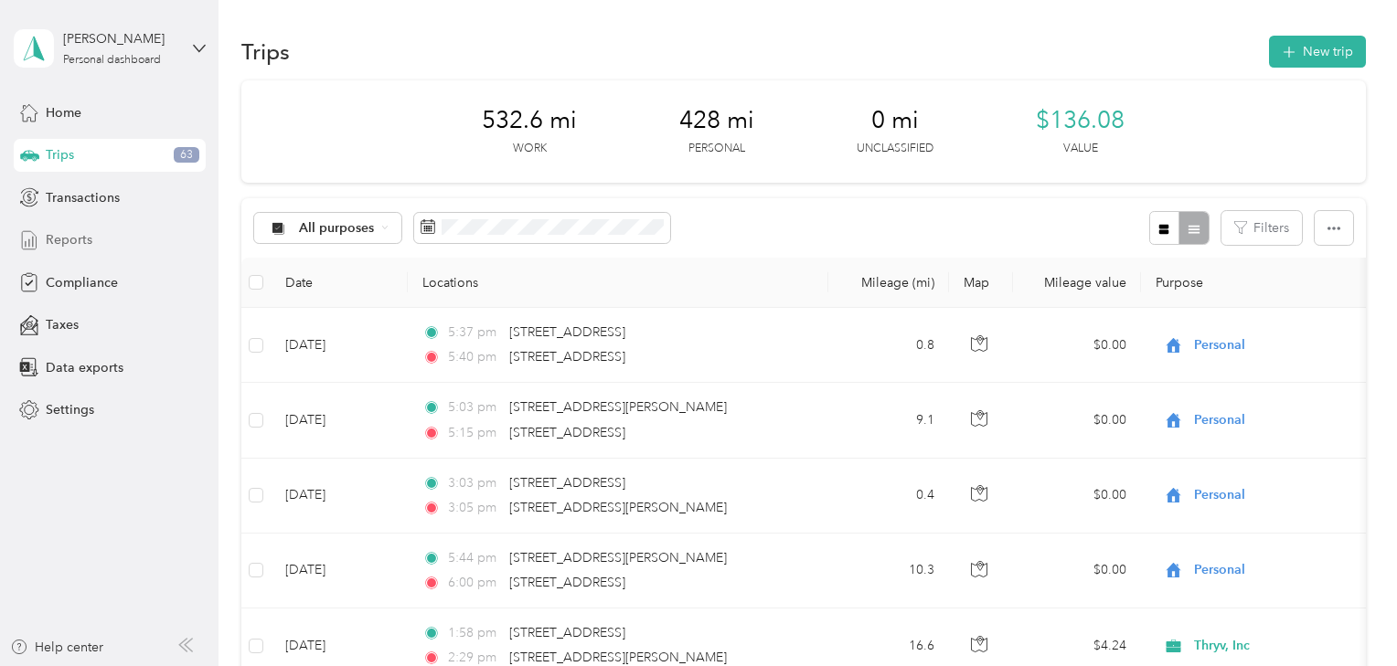
click at [69, 241] on span "Reports" at bounding box center [69, 239] width 47 height 19
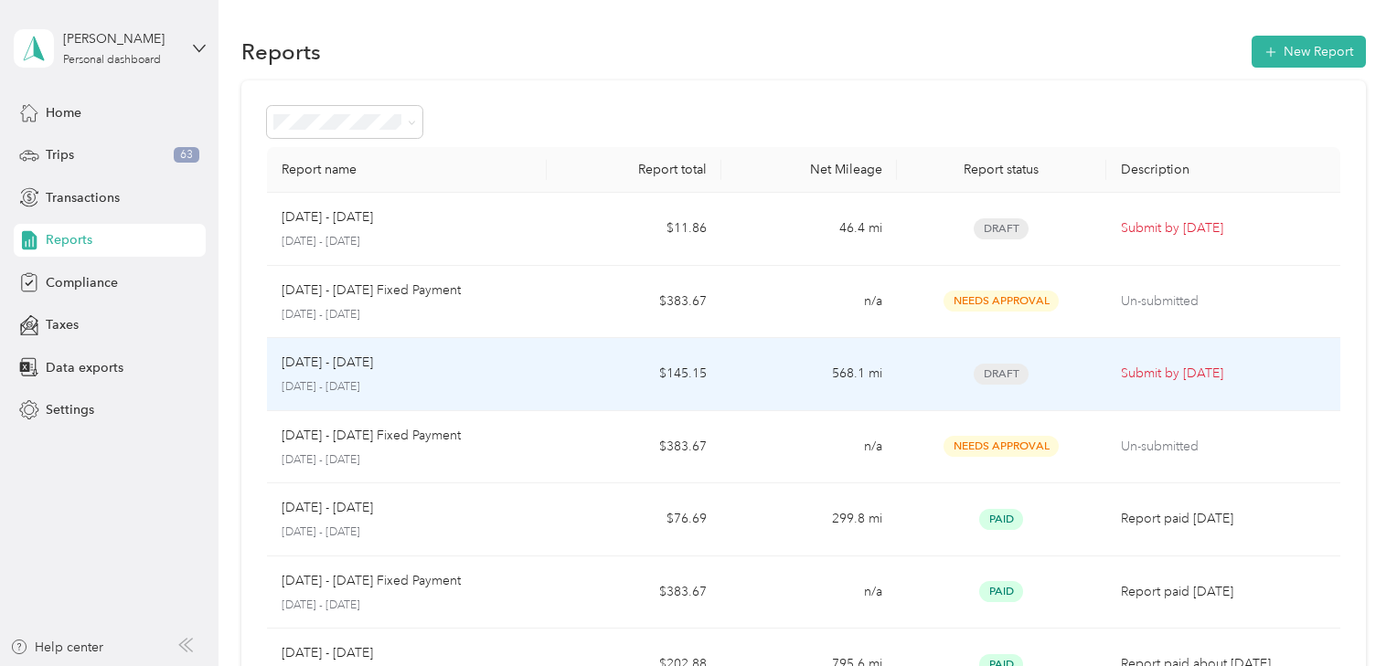
click at [444, 370] on div "[DATE] - [DATE]" at bounding box center [406, 363] width 250 height 20
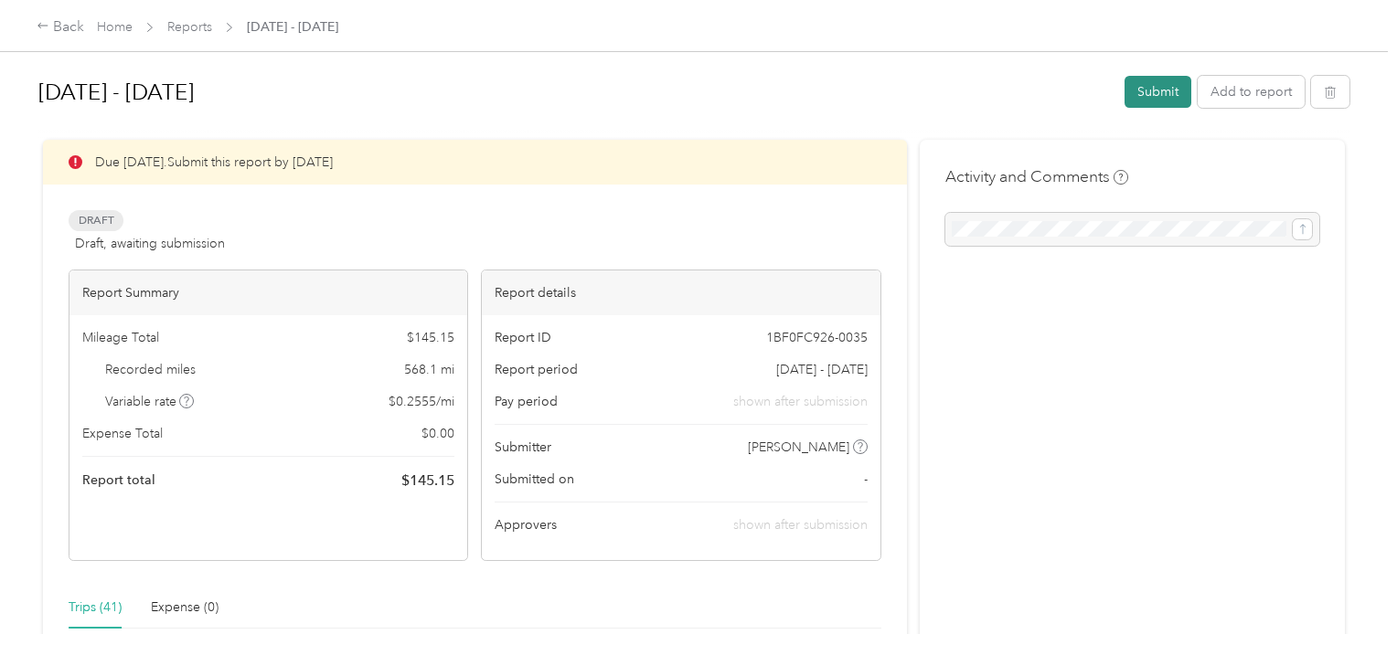
click at [1144, 92] on button "Submit" at bounding box center [1157, 92] width 67 height 32
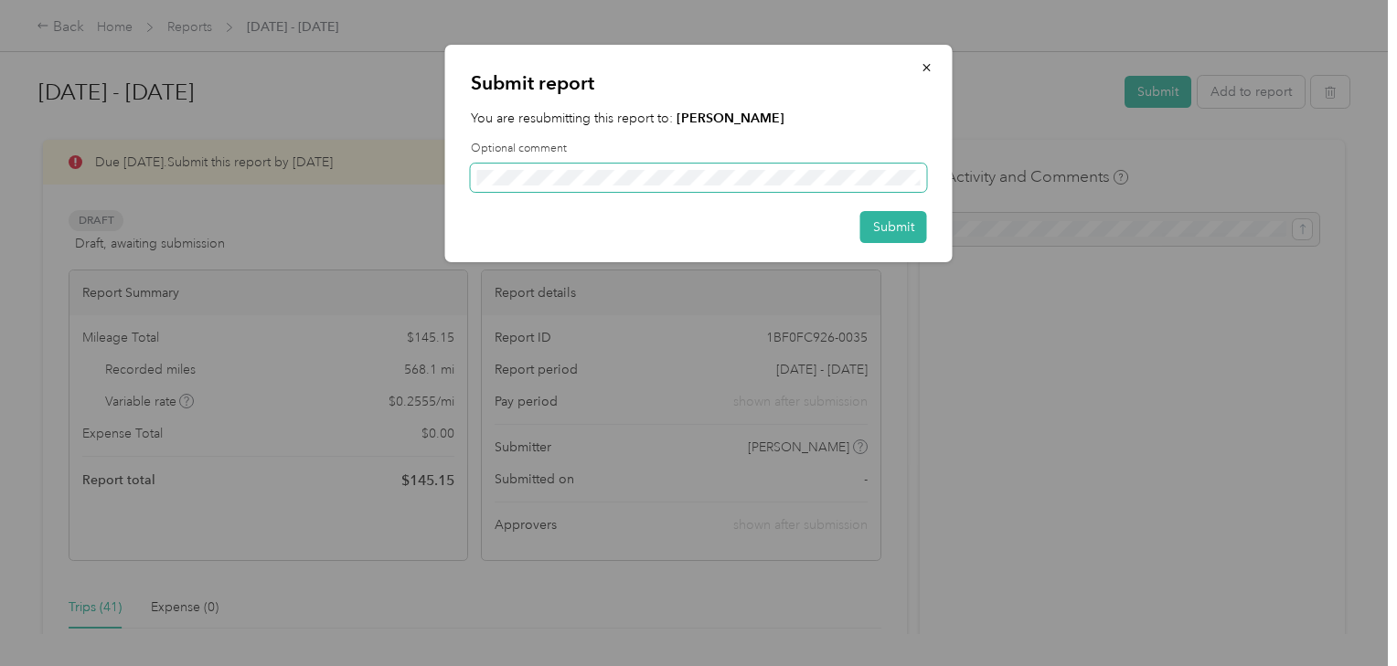
scroll to position [545, 0]
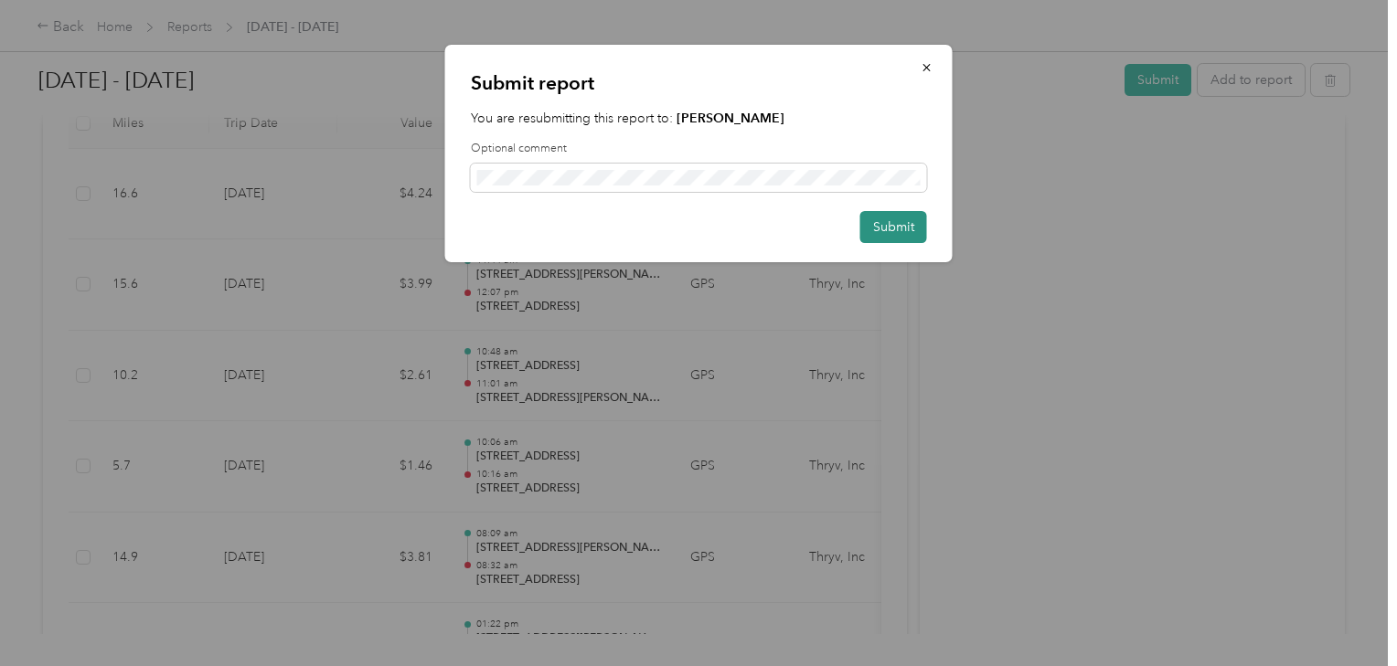
click at [884, 220] on button "Submit" at bounding box center [893, 227] width 67 height 32
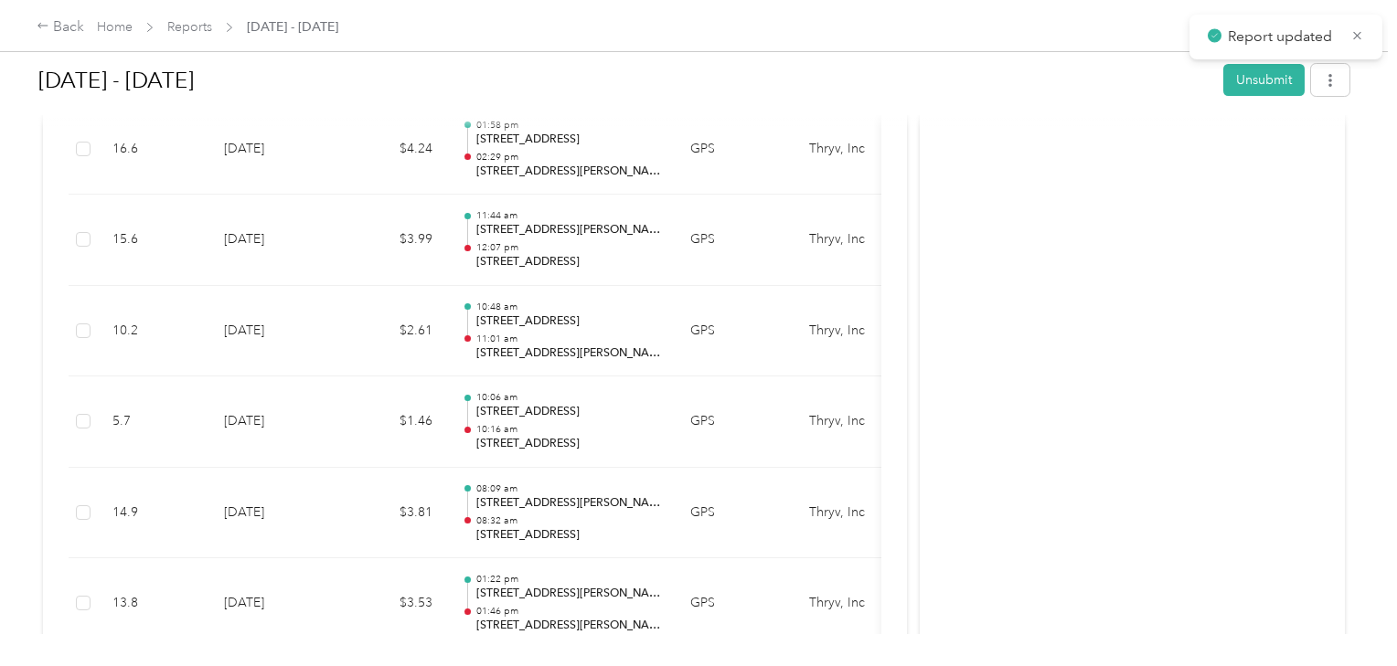
scroll to position [500, 0]
